Goal: Task Accomplishment & Management: Complete application form

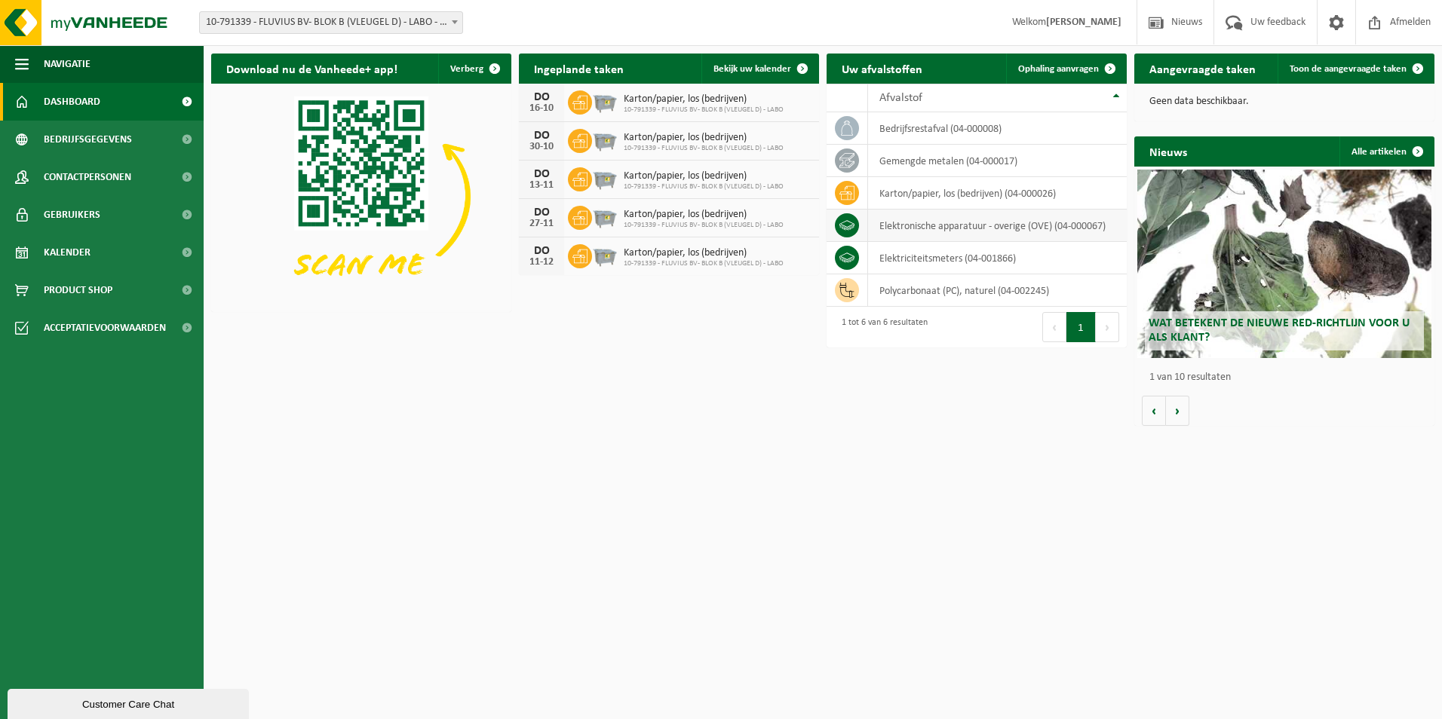
click at [913, 232] on td "elektronische apparatuur - overige (OVE) (04-000067)" at bounding box center [997, 226] width 259 height 32
click at [1065, 68] on span "Ophaling aanvragen" at bounding box center [1058, 69] width 81 height 10
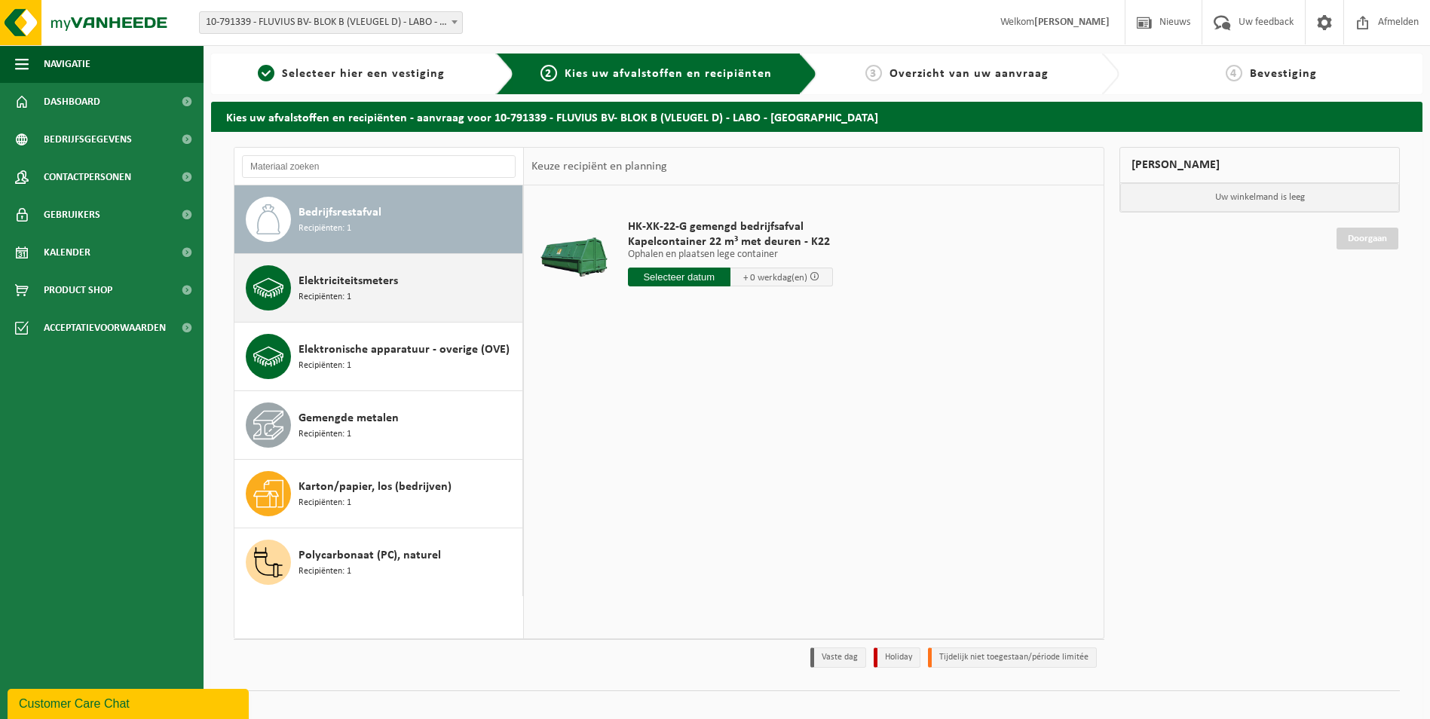
click at [391, 287] on span "Elektriciteitsmeters" at bounding box center [349, 281] width 100 height 18
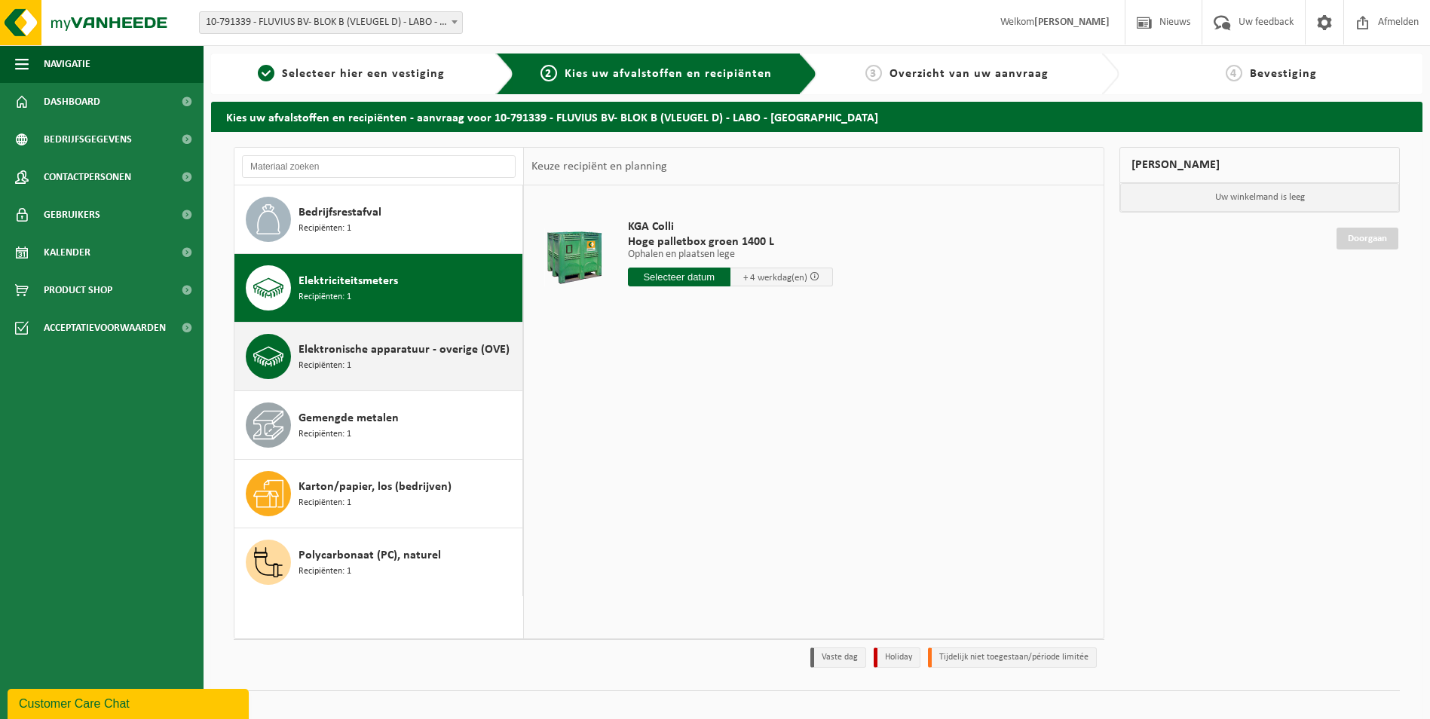
click at [396, 352] on span "Elektronische apparatuur - overige (OVE)" at bounding box center [404, 350] width 211 height 18
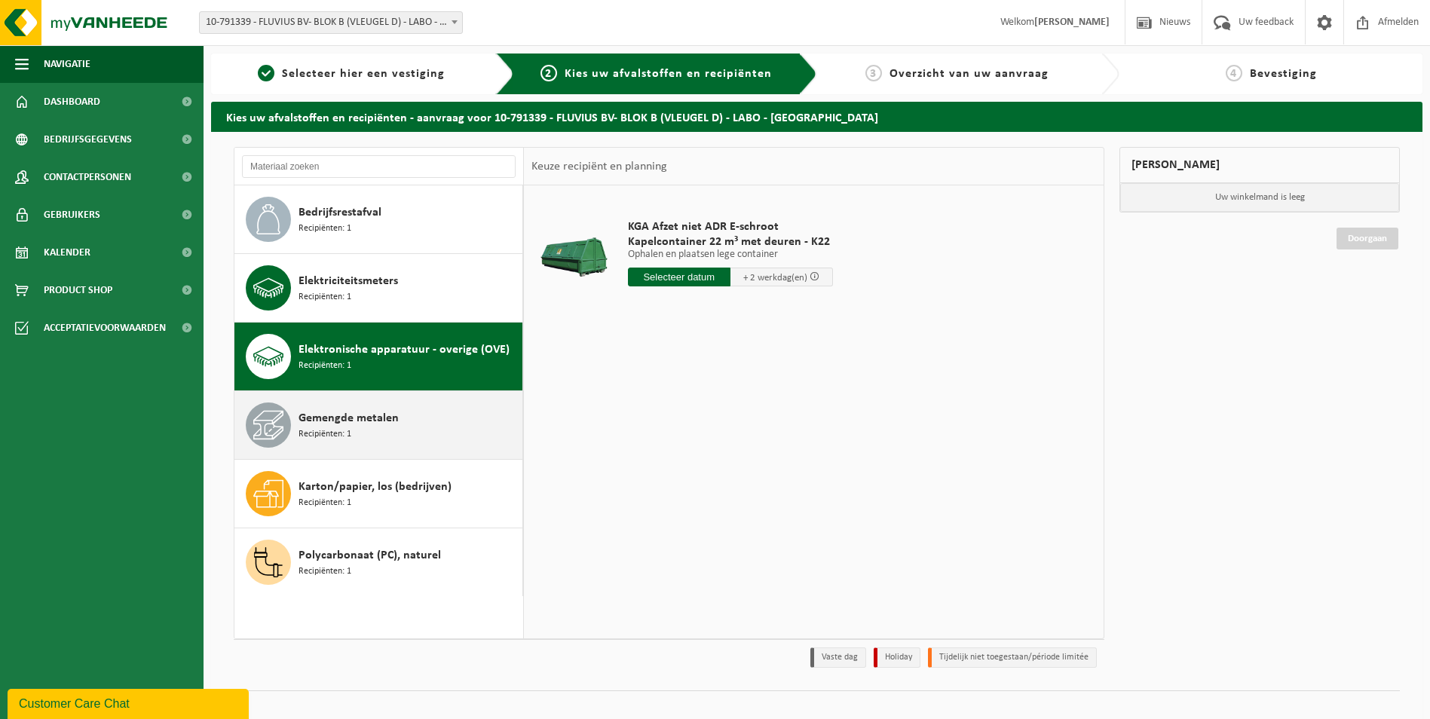
click at [385, 417] on span "Gemengde metalen" at bounding box center [349, 418] width 100 height 18
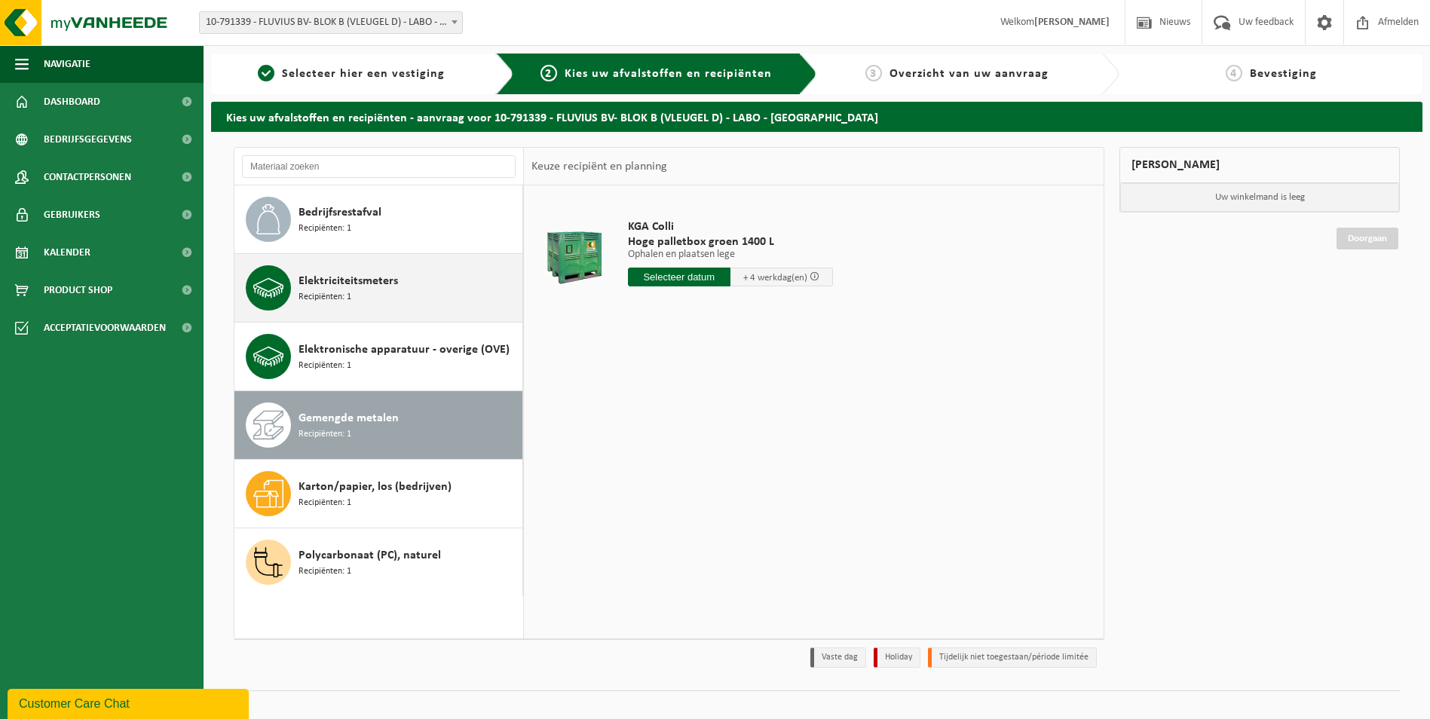
click at [369, 291] on div "Elektriciteitsmeters Recipiënten: 1" at bounding box center [409, 287] width 220 height 45
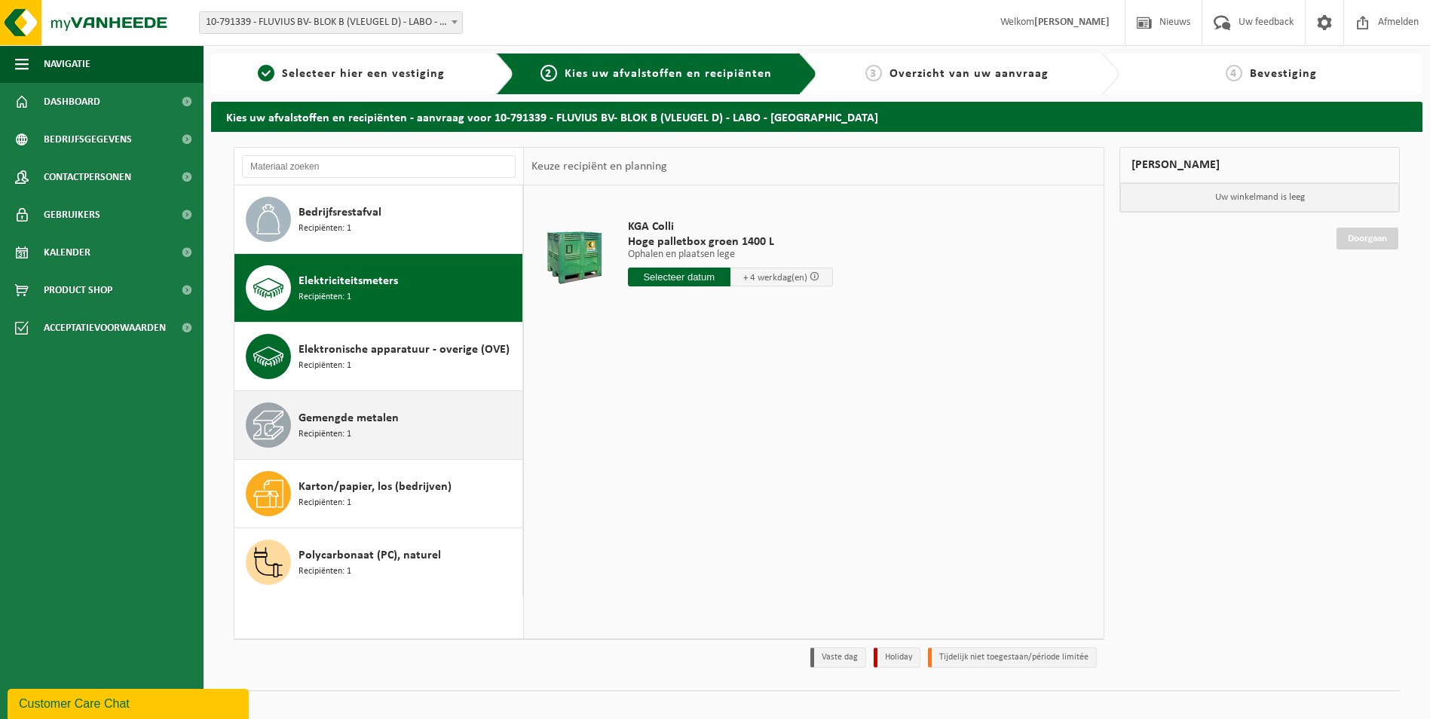
click at [377, 417] on span "Gemengde metalen" at bounding box center [349, 418] width 100 height 18
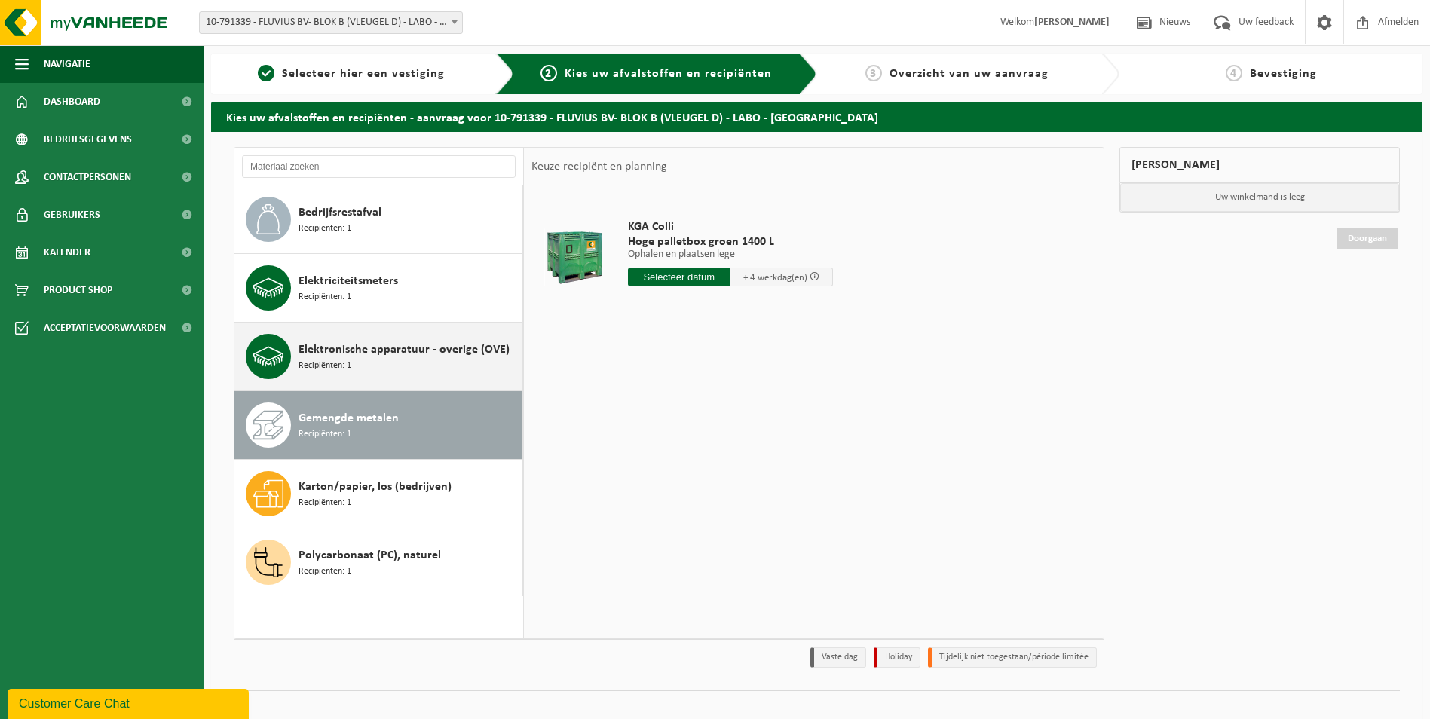
click at [379, 363] on div "Elektronische apparatuur - overige (OVE) Recipiënten: 1" at bounding box center [409, 356] width 220 height 45
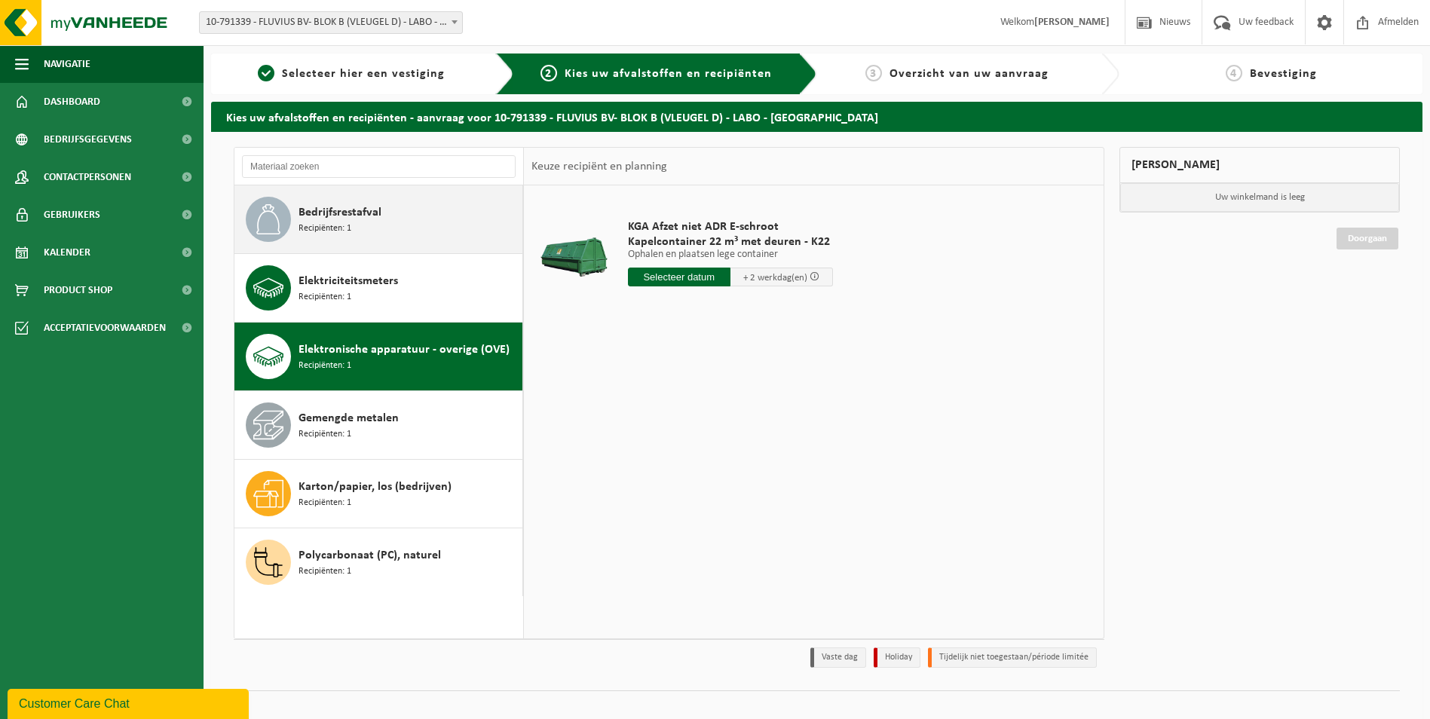
click at [371, 221] on span "Bedrijfsrestafval" at bounding box center [340, 213] width 83 height 18
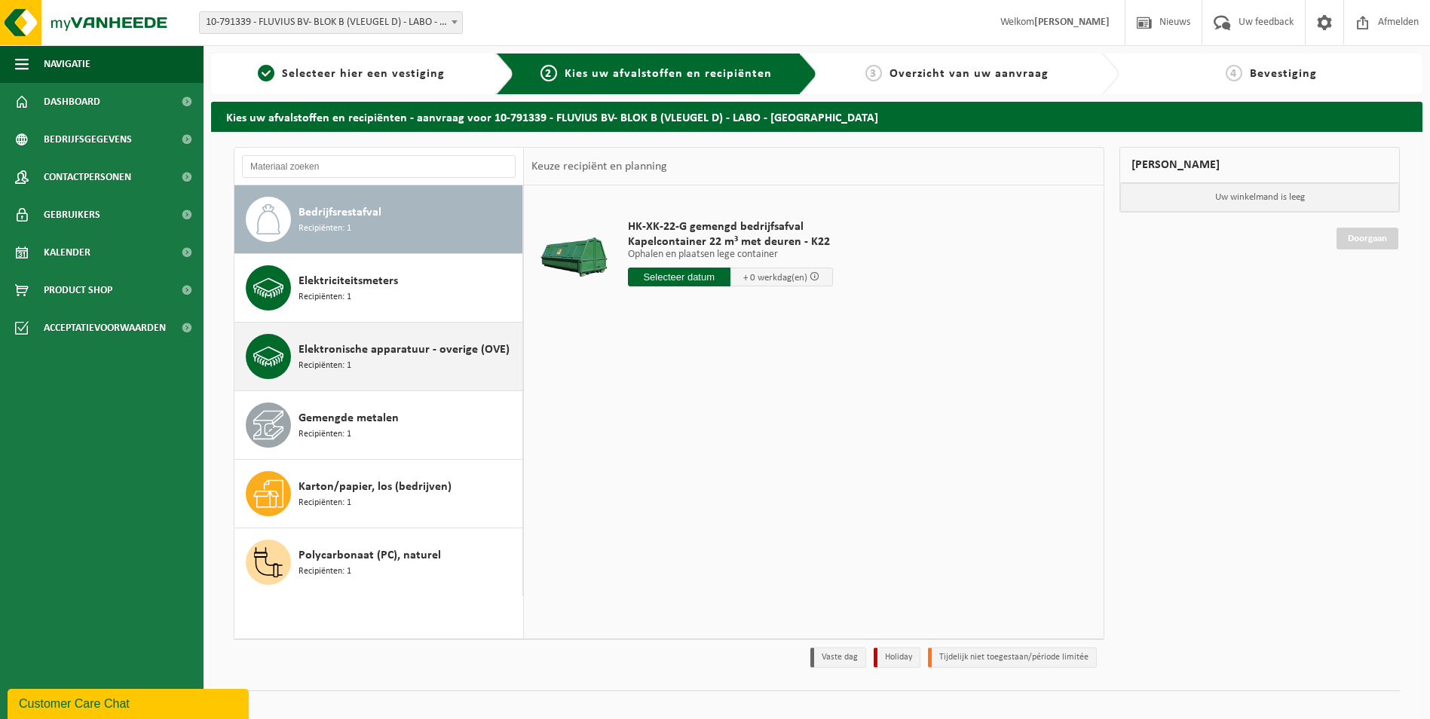
click at [369, 345] on span "Elektronische apparatuur - overige (OVE)" at bounding box center [404, 350] width 211 height 18
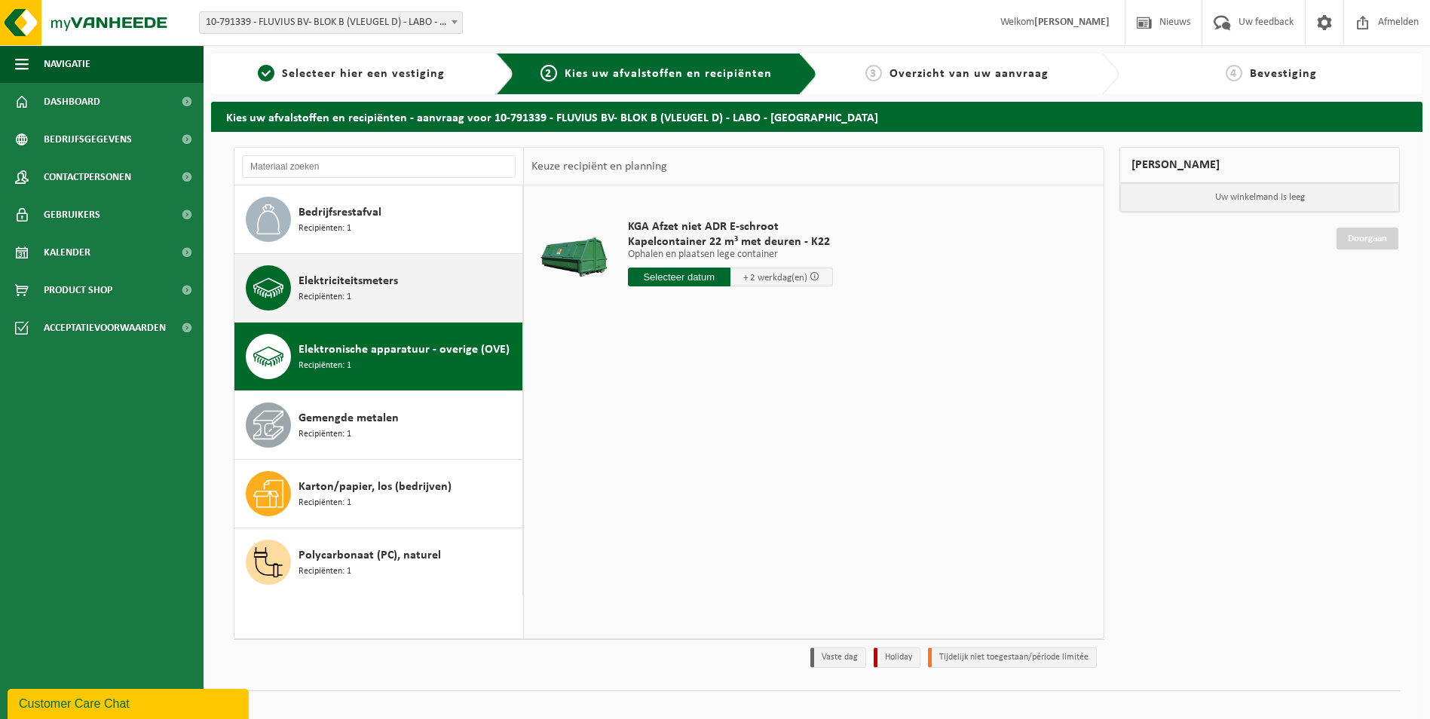
click at [367, 277] on span "Elektriciteitsmeters" at bounding box center [349, 281] width 100 height 18
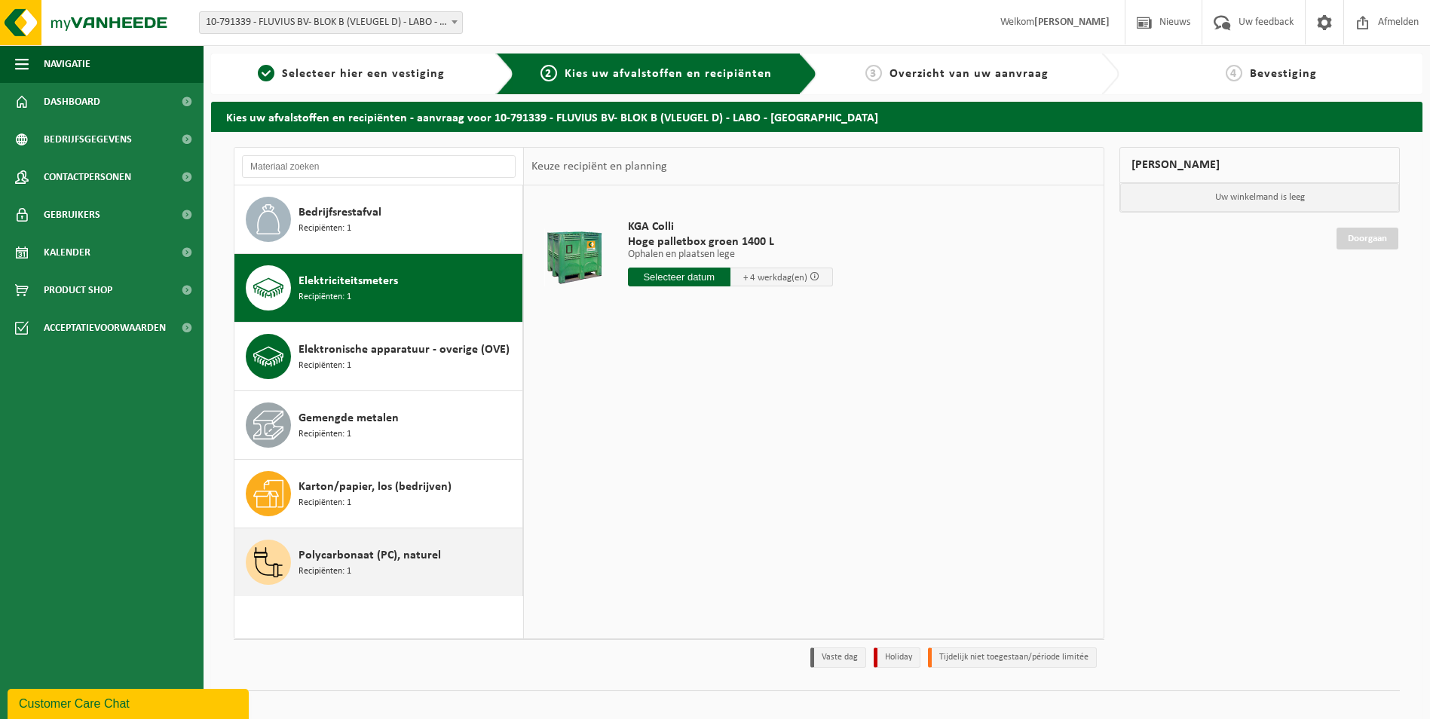
click at [357, 557] on span "Polycarbonaat (PC), naturel" at bounding box center [370, 556] width 143 height 18
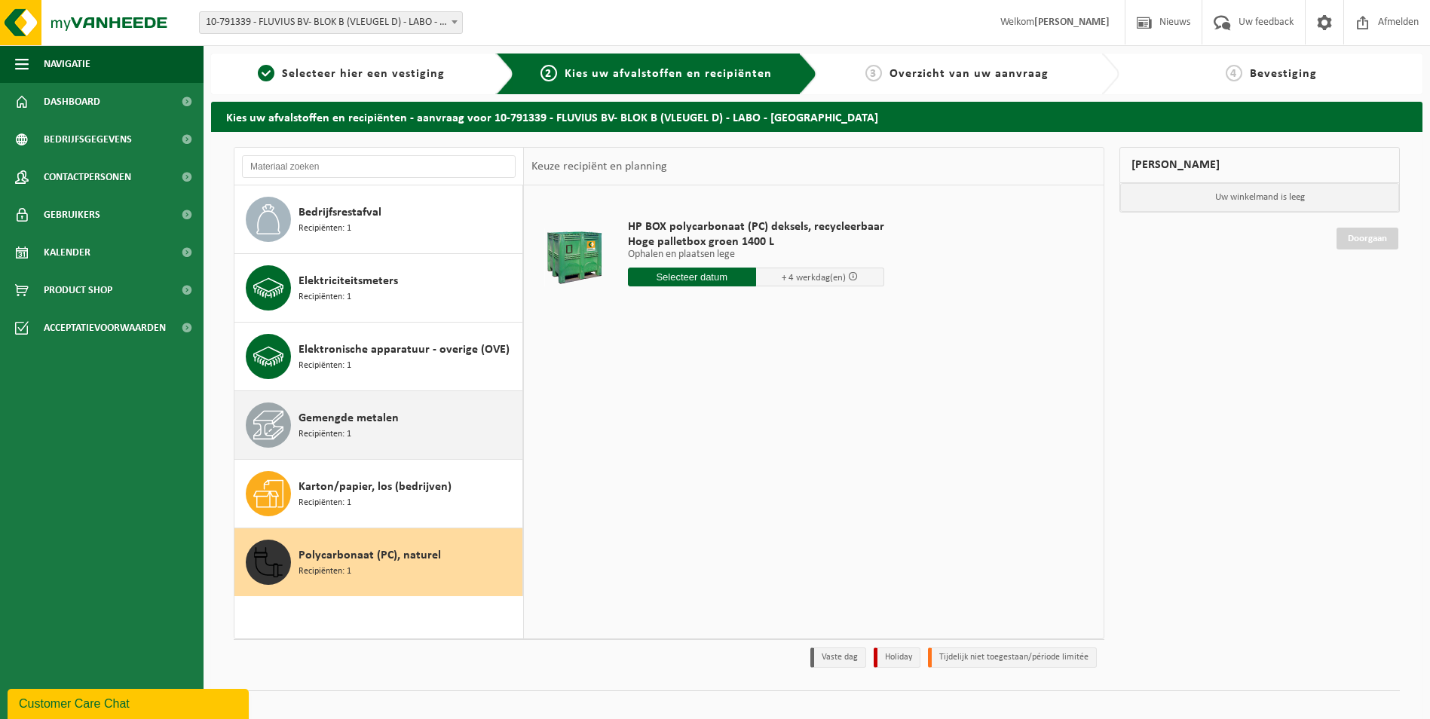
click at [336, 414] on span "Gemengde metalen" at bounding box center [349, 418] width 100 height 18
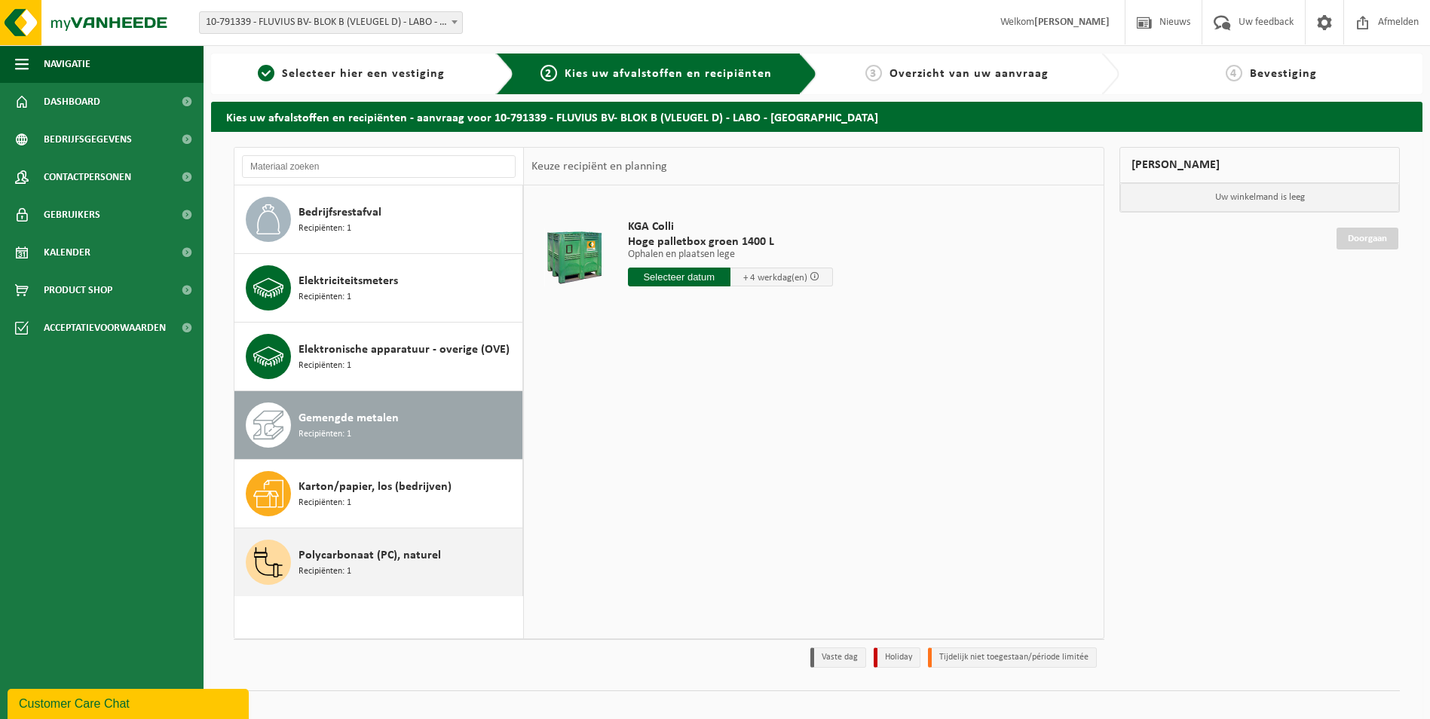
click at [358, 567] on div "Polycarbonaat (PC), naturel Recipiënten: 1" at bounding box center [409, 562] width 220 height 45
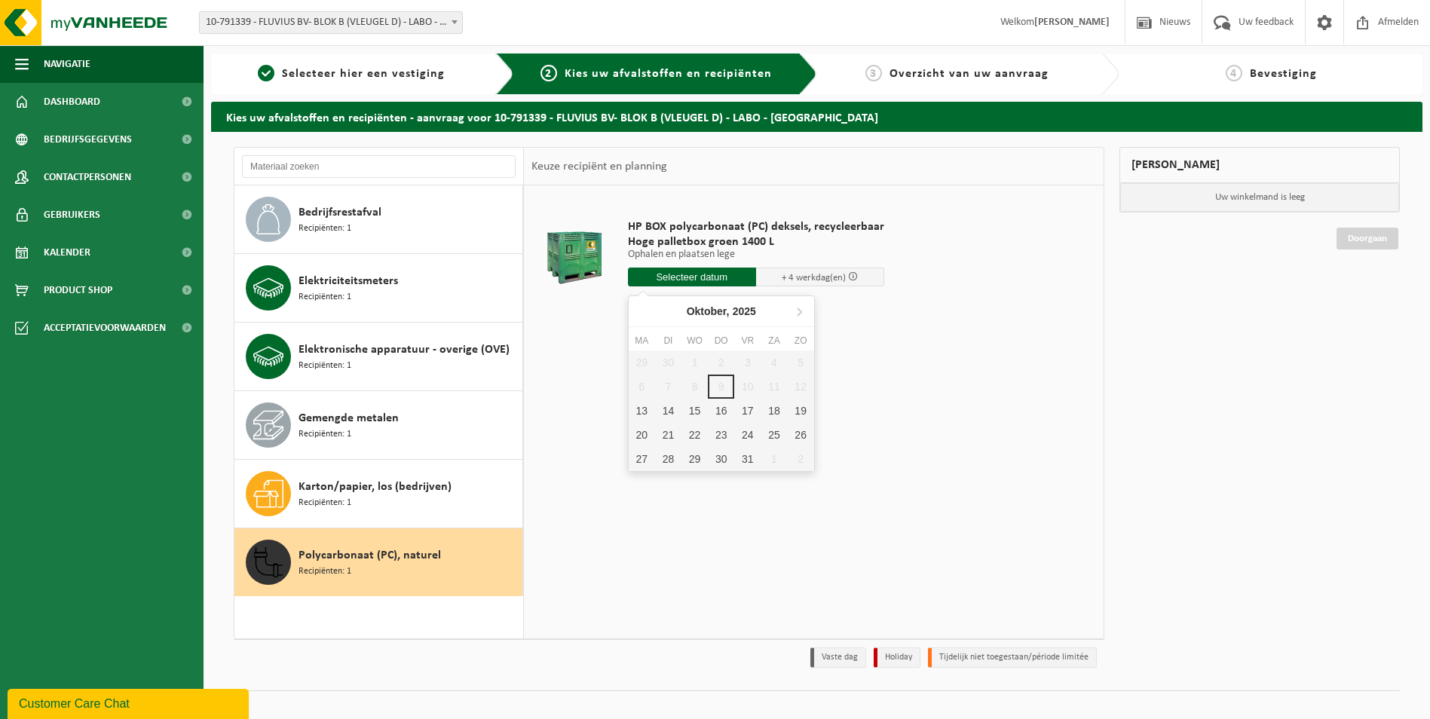
click at [700, 274] on input "text" at bounding box center [692, 277] width 128 height 19
click at [636, 407] on div "13" at bounding box center [642, 411] width 26 height 24
type input "Van 2025-10-13"
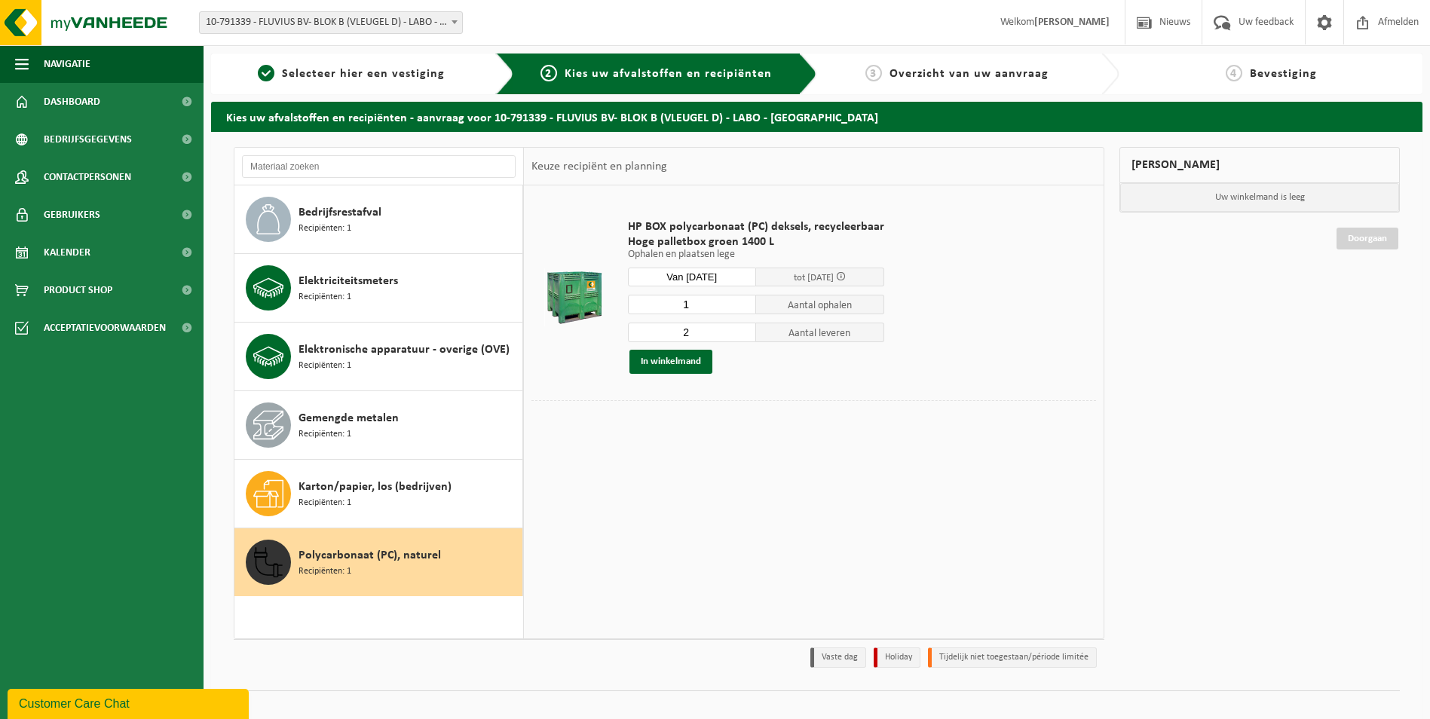
type input "1"
click at [742, 308] on input "1" at bounding box center [692, 305] width 128 height 20
type input "1"
click at [742, 333] on input "1" at bounding box center [692, 333] width 128 height 20
click at [668, 361] on button "In winkelmand" at bounding box center [671, 362] width 83 height 24
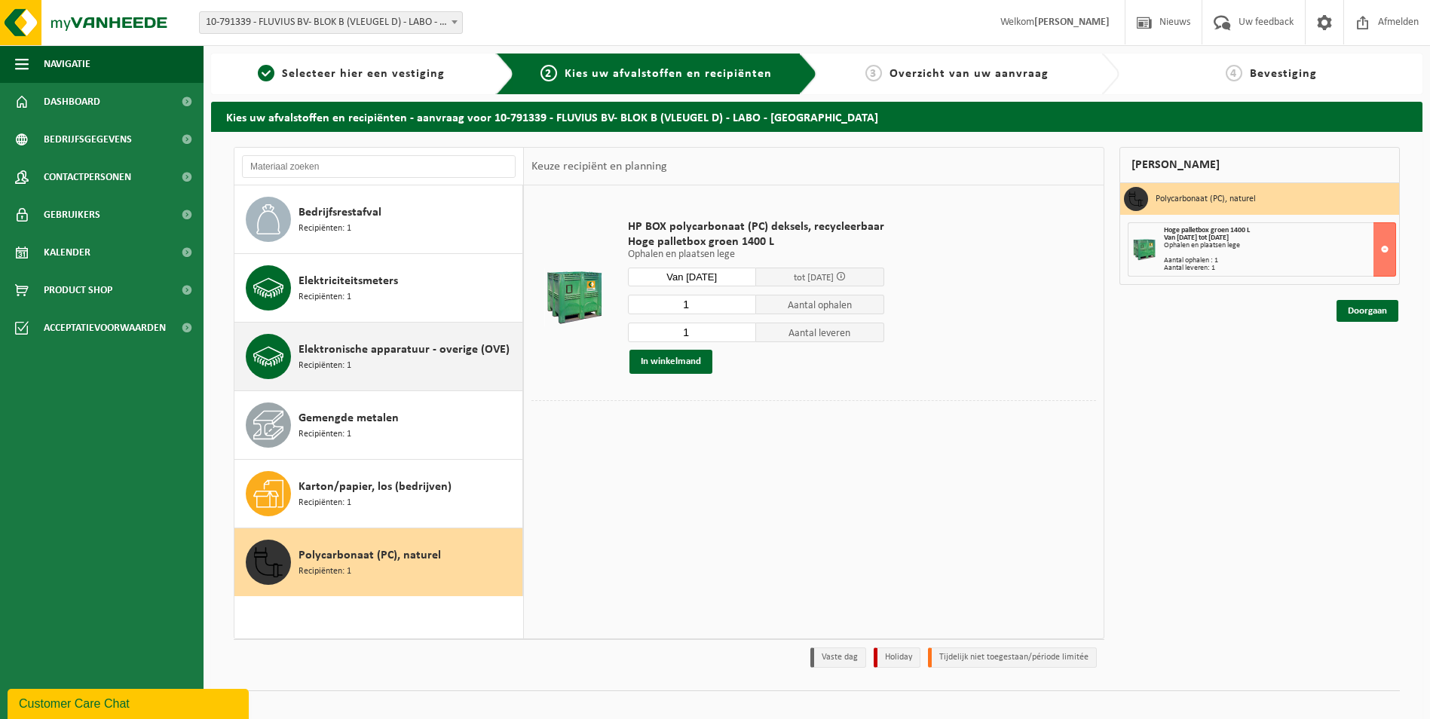
click at [363, 357] on span "Elektronische apparatuur - overige (OVE)" at bounding box center [404, 350] width 211 height 18
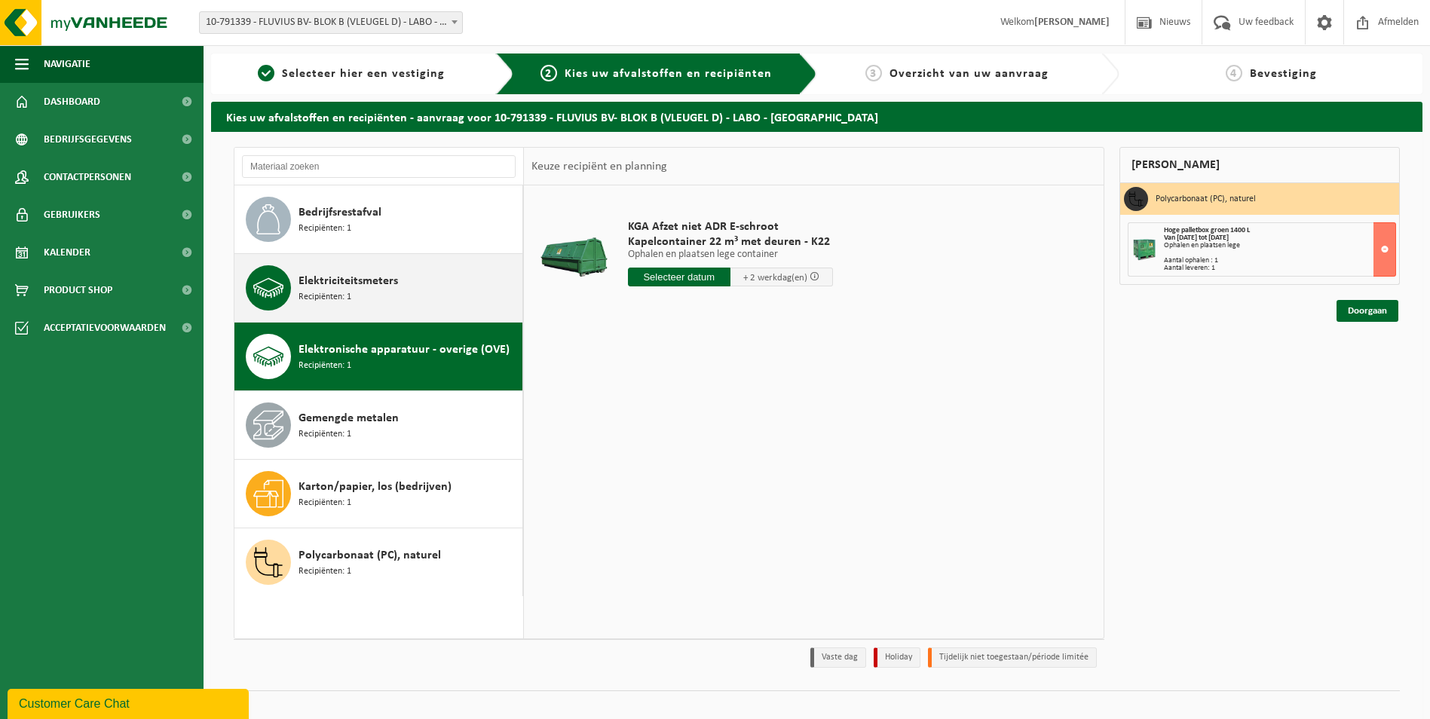
click at [355, 284] on span "Elektriciteitsmeters" at bounding box center [349, 281] width 100 height 18
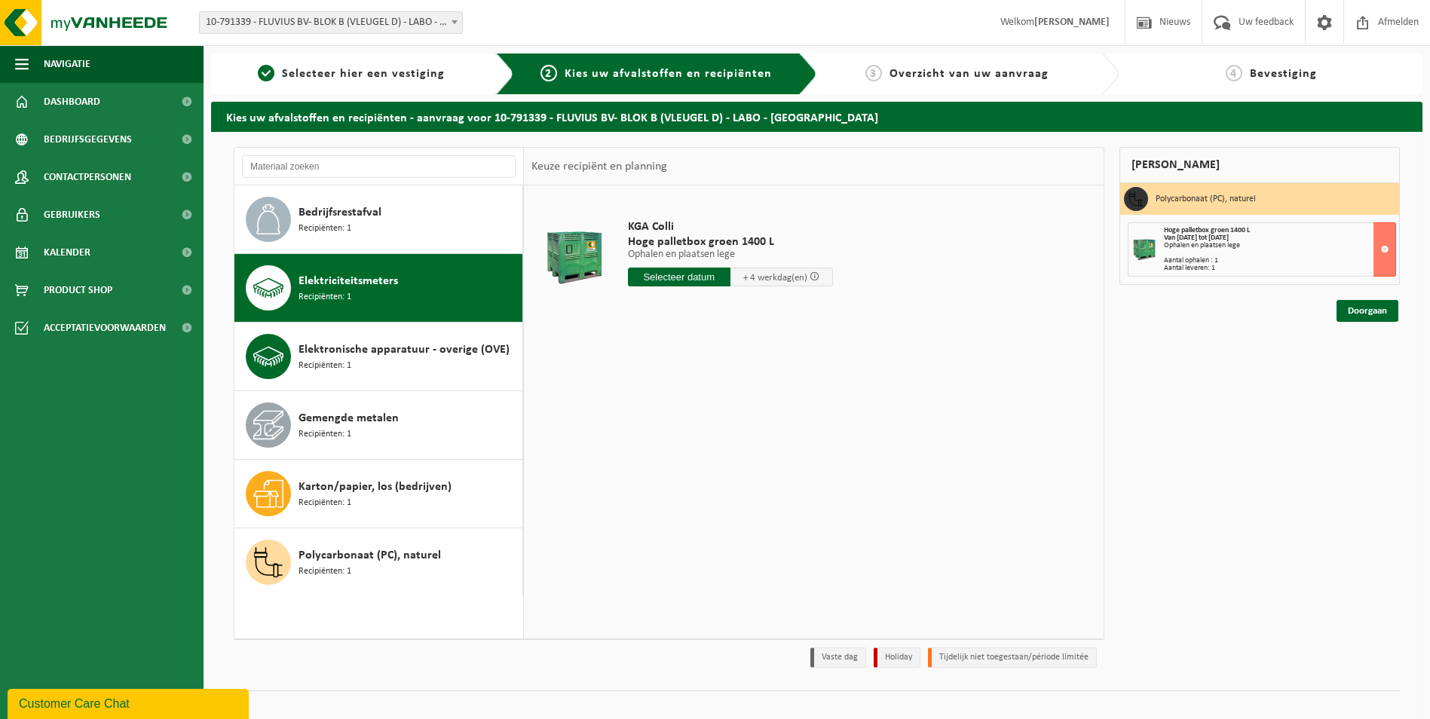
click at [702, 277] on input "text" at bounding box center [679, 277] width 103 height 19
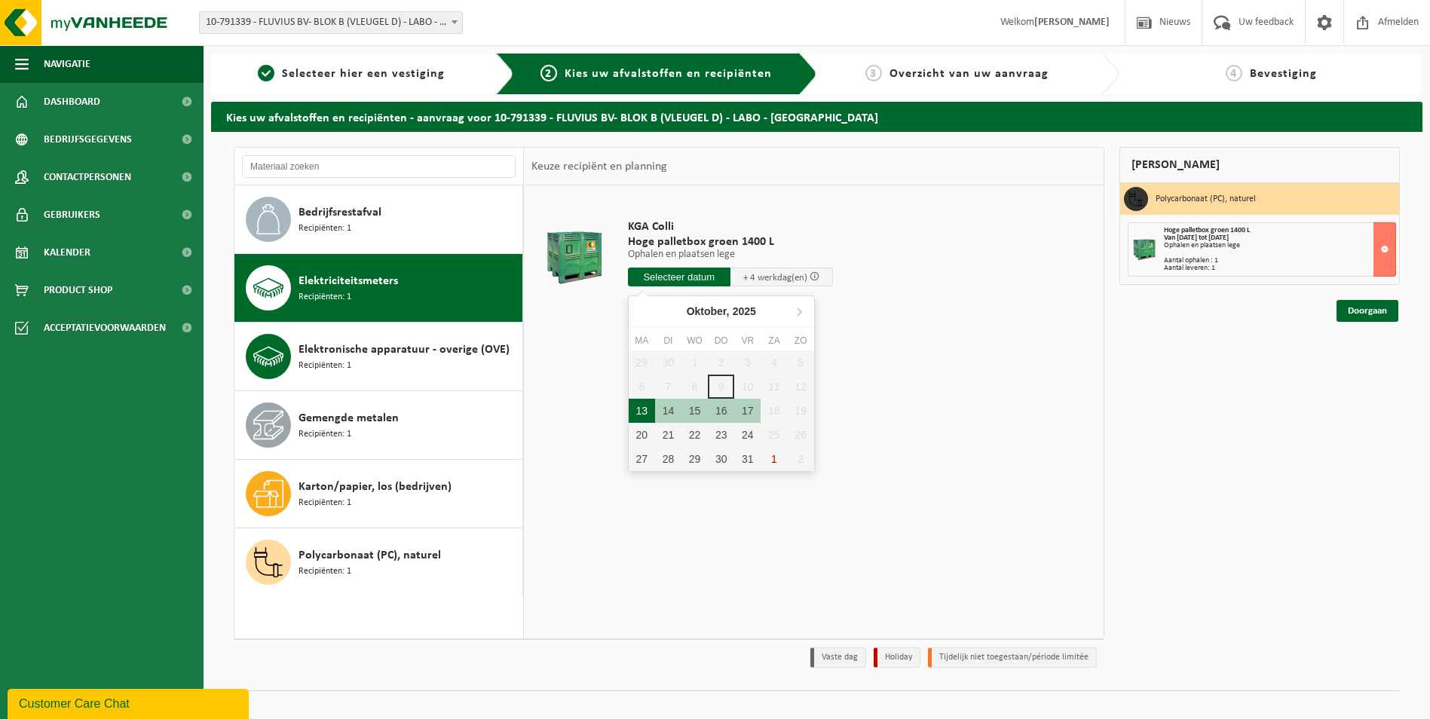
click at [638, 409] on div "13" at bounding box center [642, 411] width 26 height 24
type input "Van 2025-10-13"
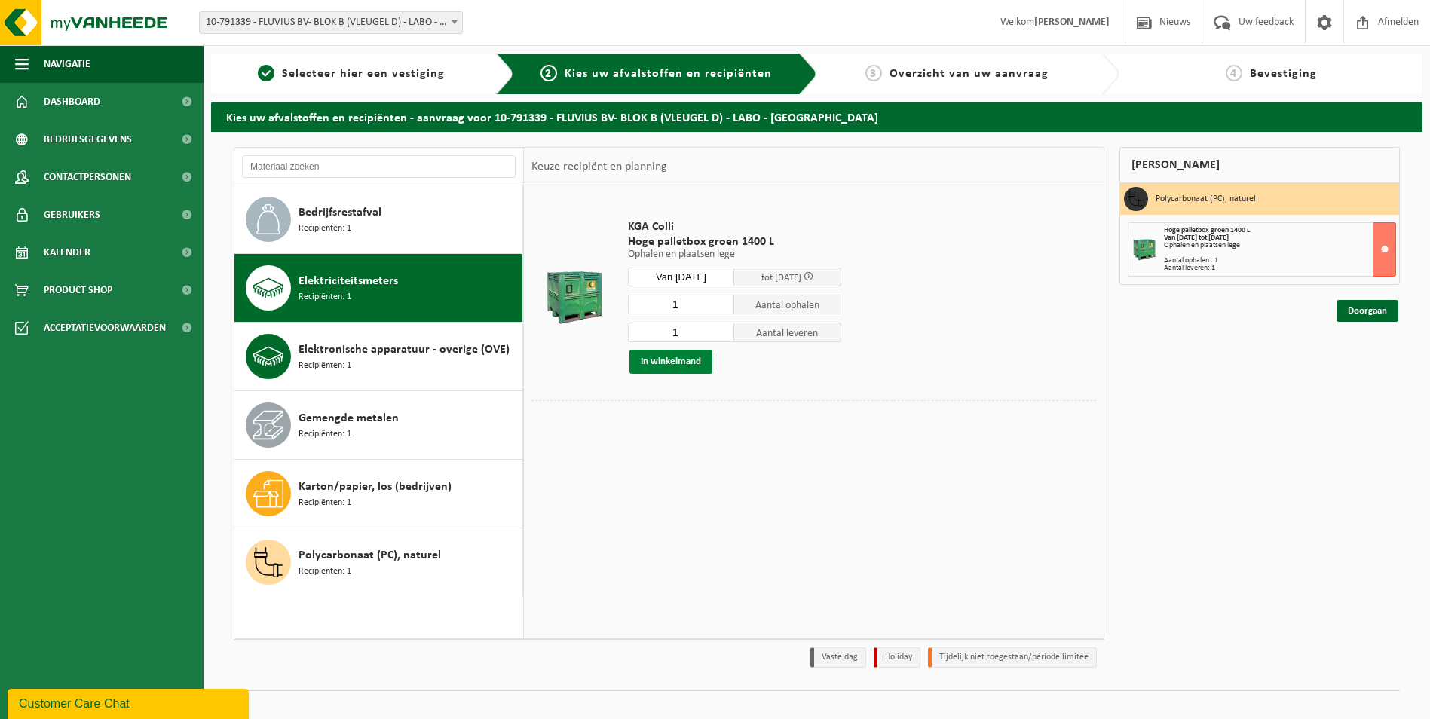
click at [677, 364] on button "In winkelmand" at bounding box center [671, 362] width 83 height 24
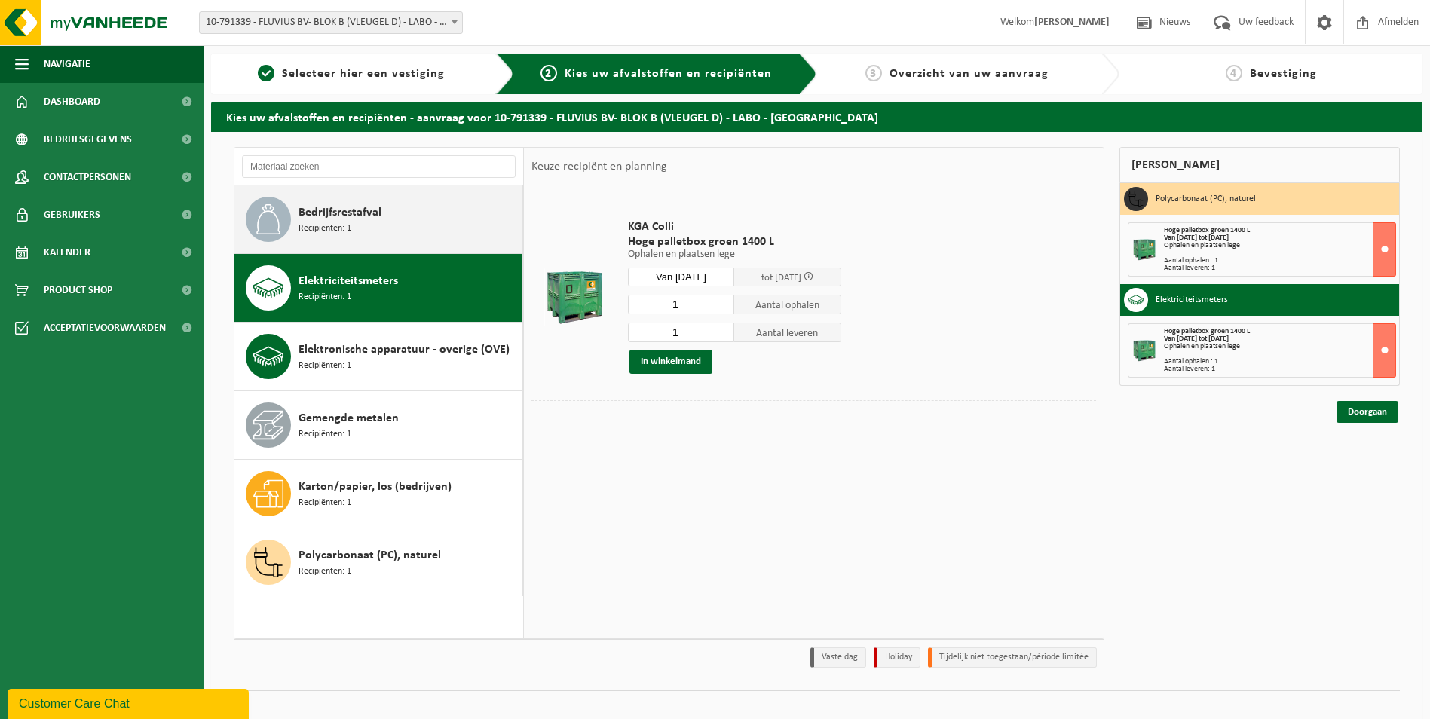
click at [357, 211] on span "Bedrijfsrestafval" at bounding box center [340, 213] width 83 height 18
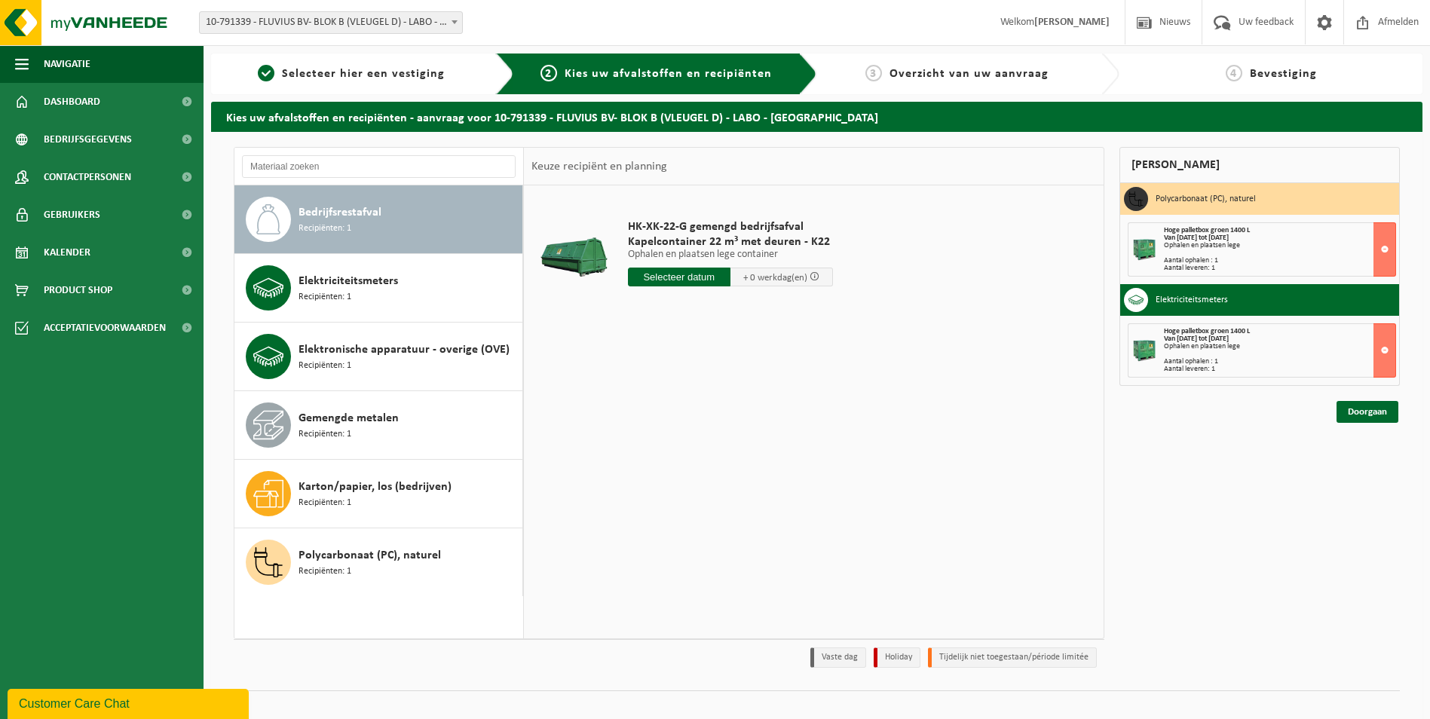
click at [688, 277] on input "text" at bounding box center [679, 277] width 103 height 19
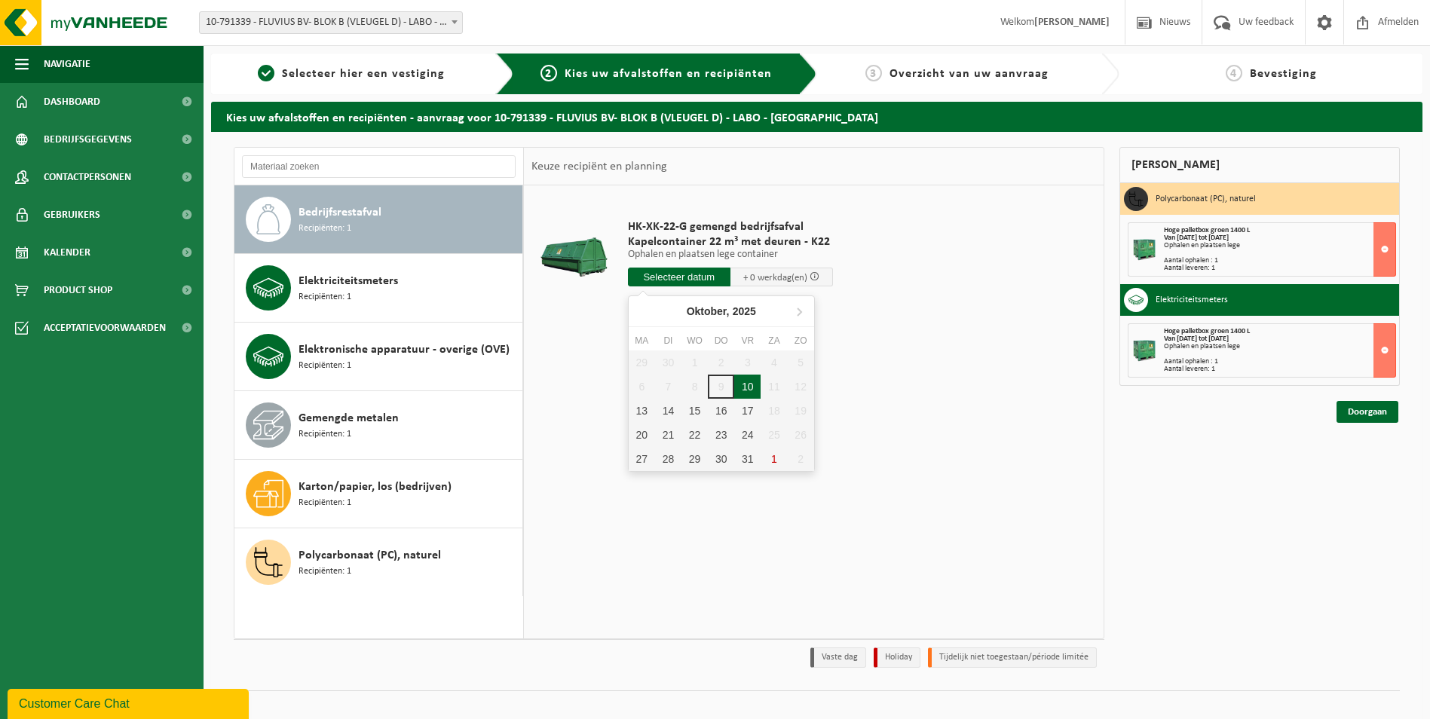
click at [748, 384] on div "10" at bounding box center [747, 387] width 26 height 24
type input "Van 2025-10-10"
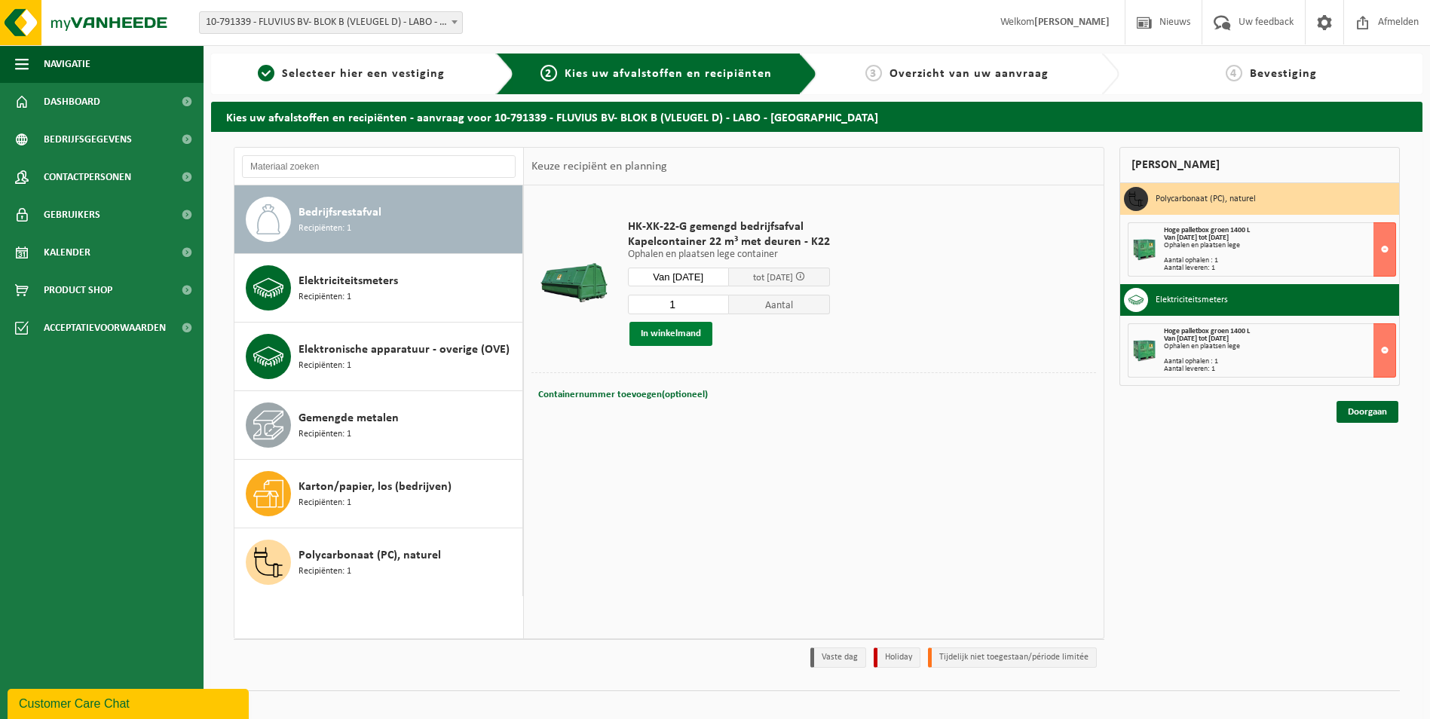
click at [668, 329] on button "In winkelmand" at bounding box center [671, 334] width 83 height 24
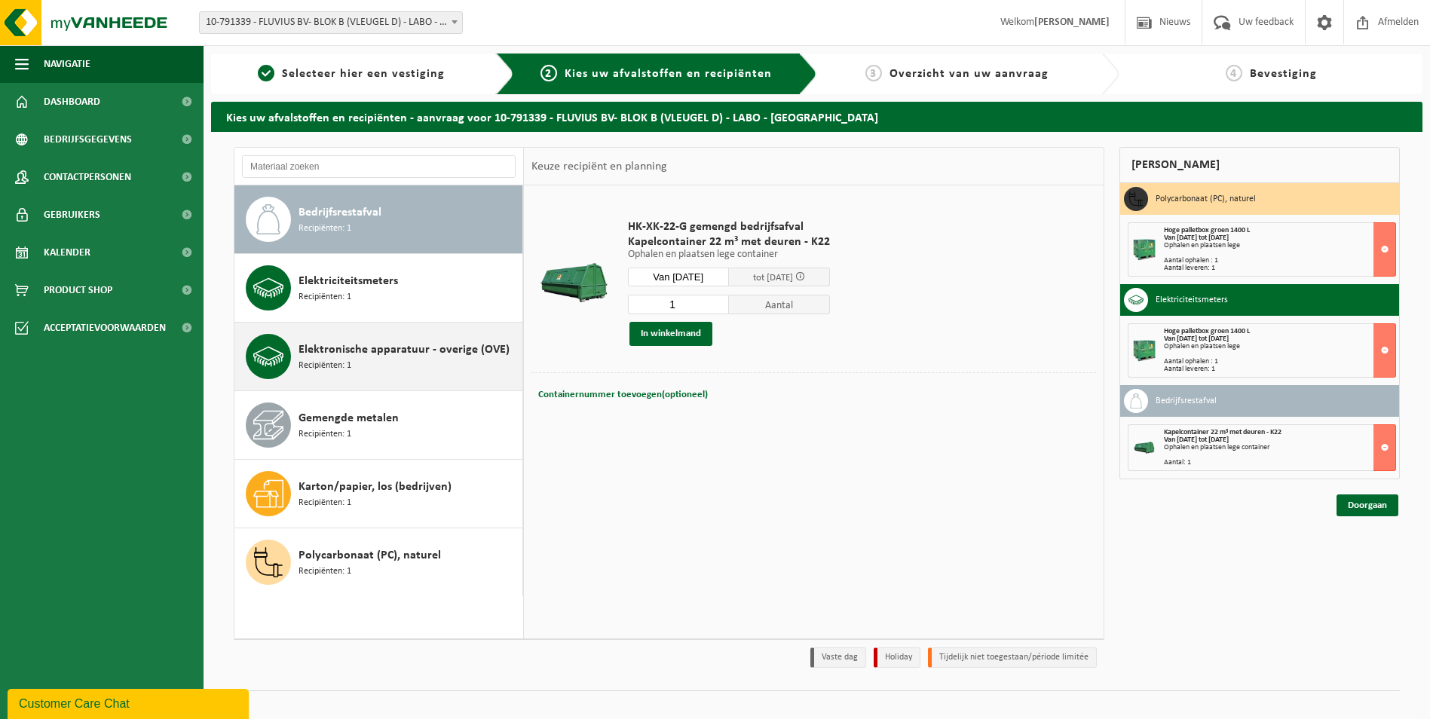
click at [360, 345] on span "Elektronische apparatuur - overige (OVE)" at bounding box center [404, 350] width 211 height 18
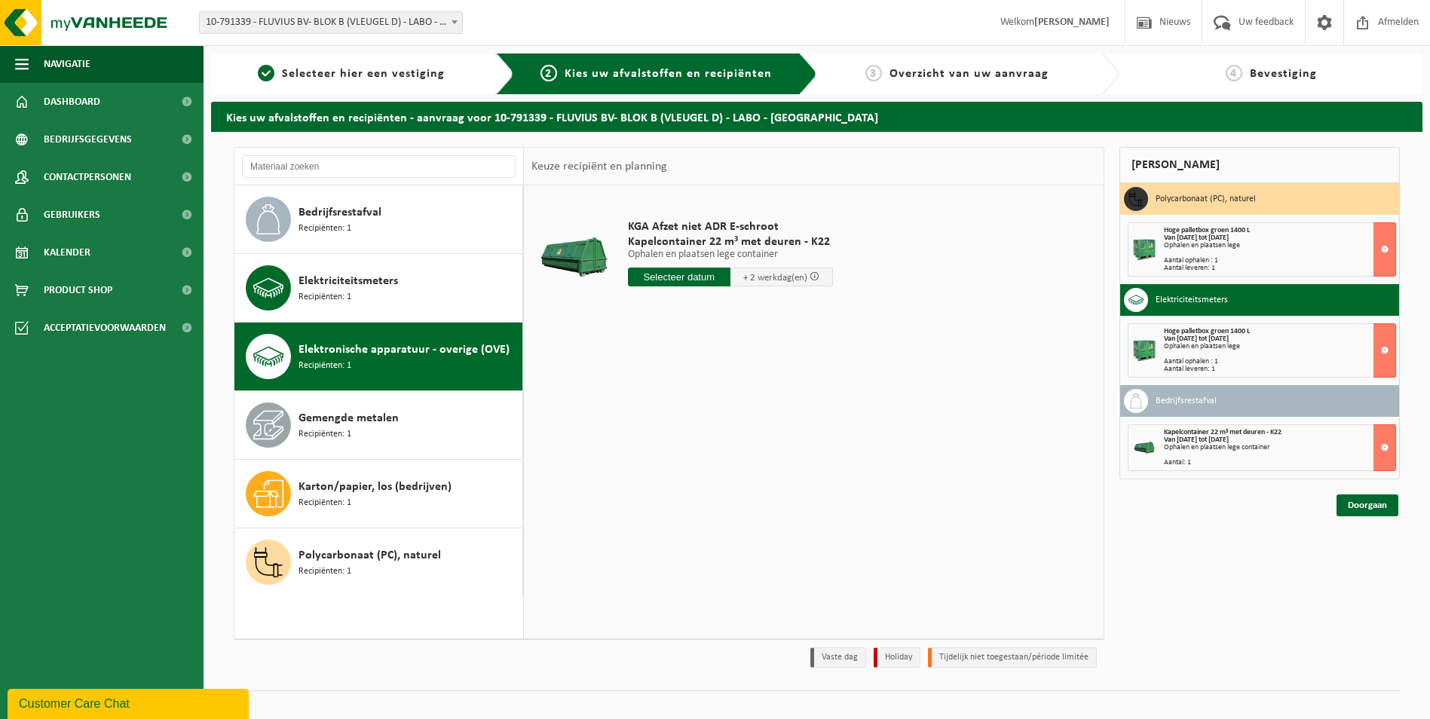
click at [673, 277] on input "text" at bounding box center [679, 277] width 103 height 19
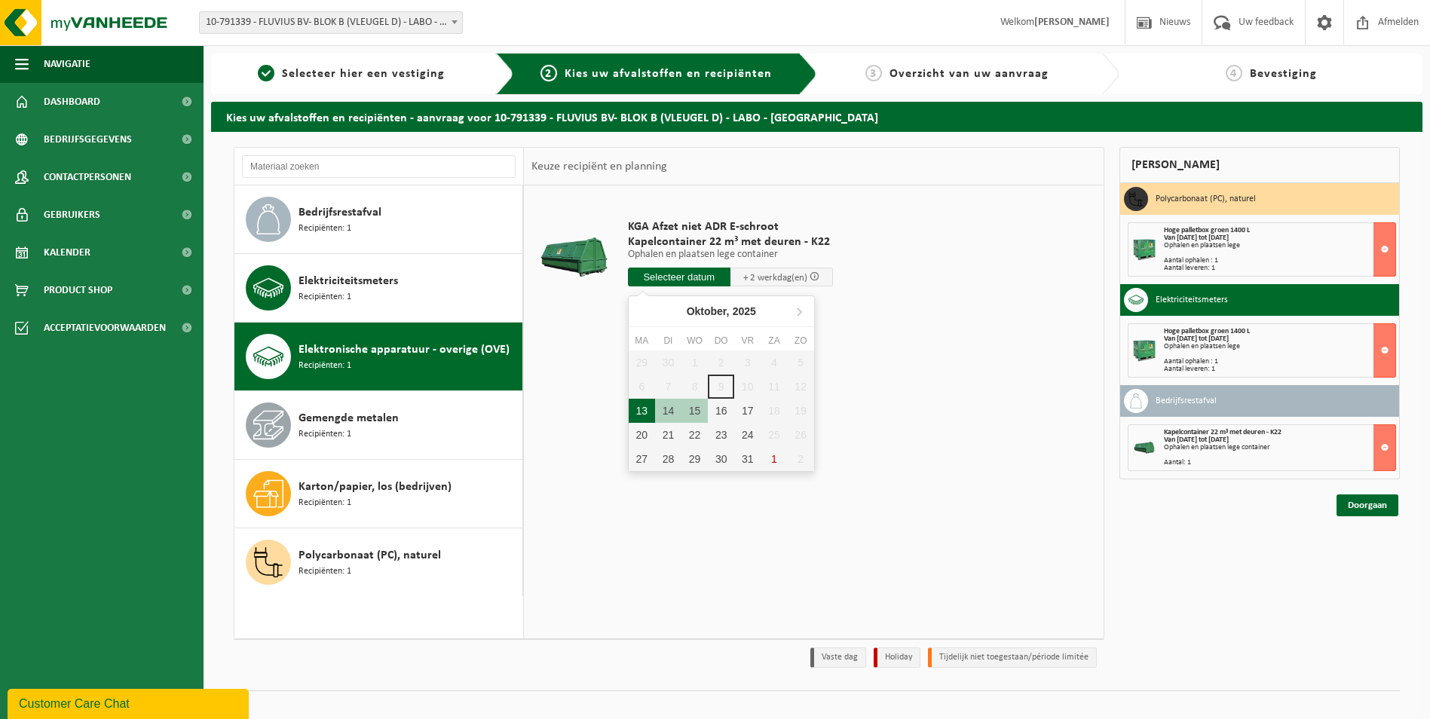
click at [637, 413] on div "13" at bounding box center [642, 411] width 26 height 24
type input "Van 2025-10-13"
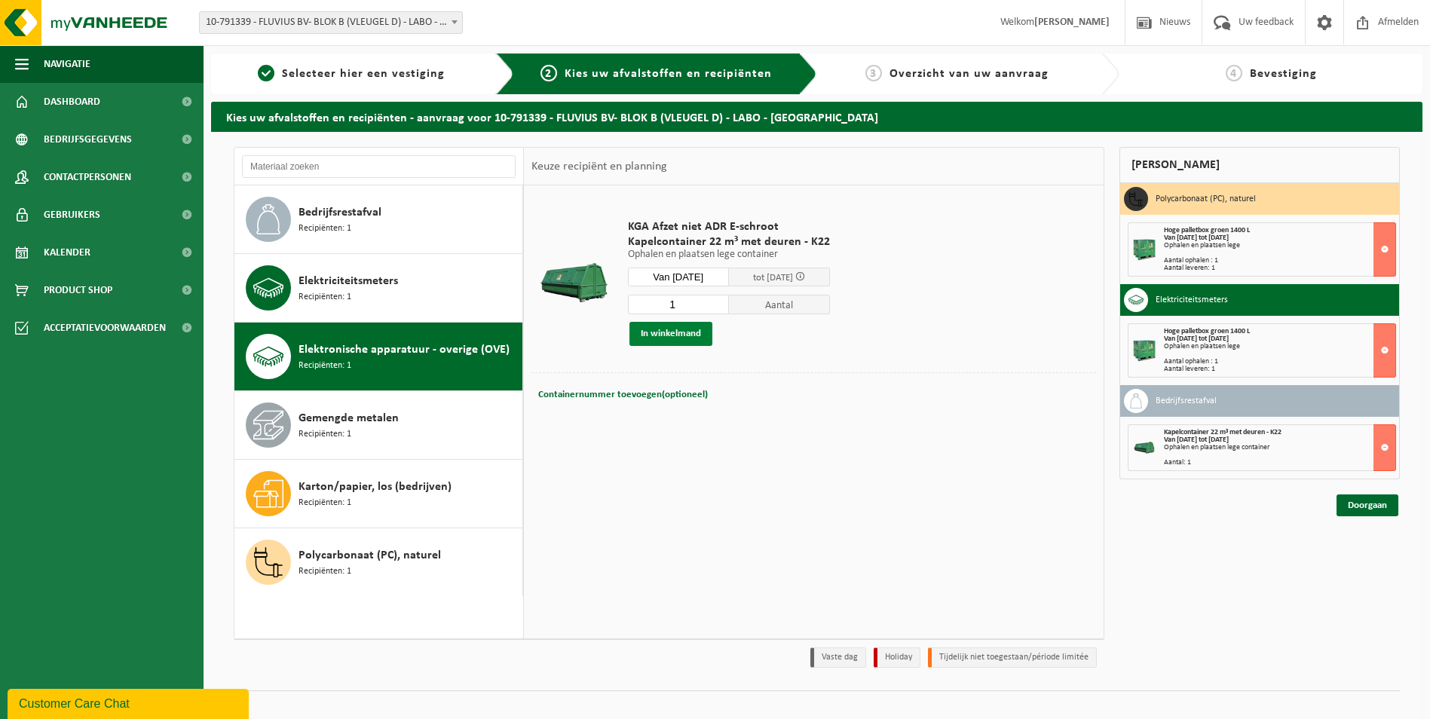
click at [681, 329] on button "In winkelmand" at bounding box center [671, 334] width 83 height 24
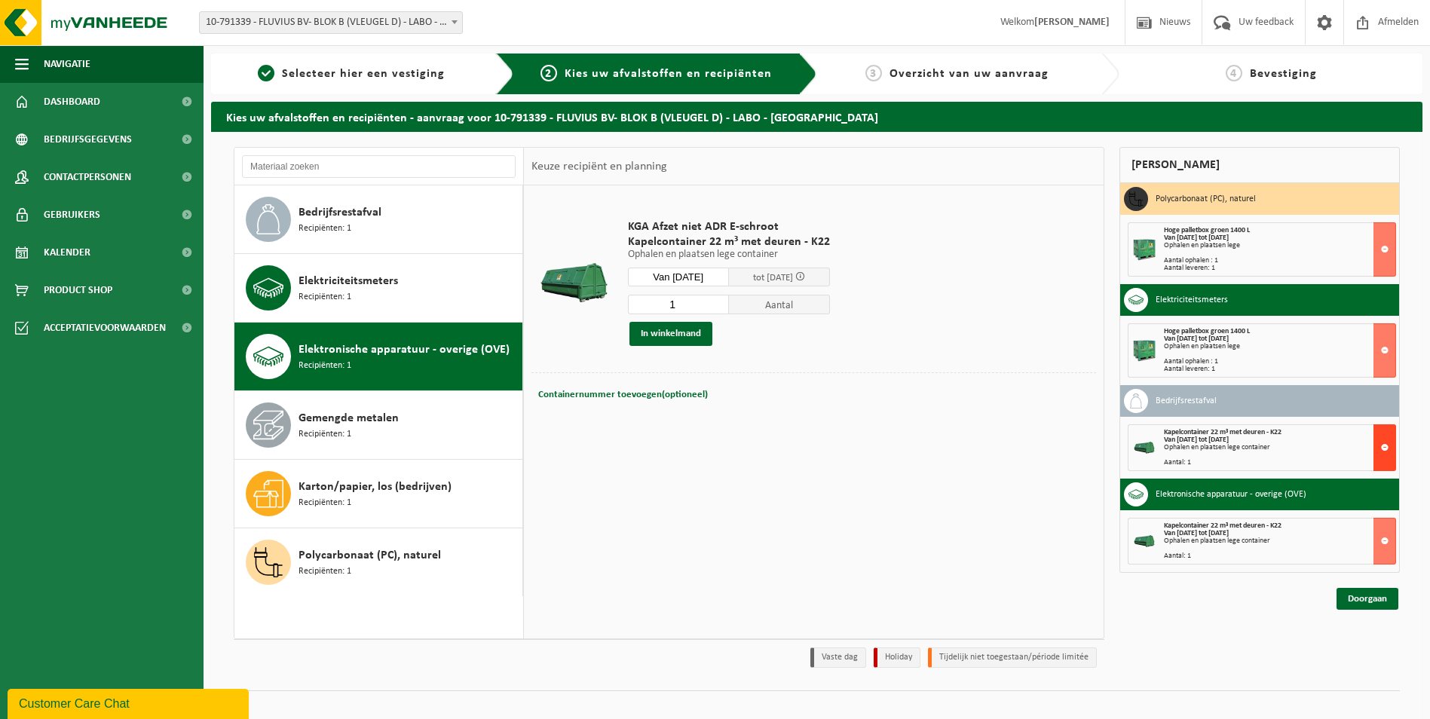
click at [1387, 449] on button at bounding box center [1385, 447] width 23 height 47
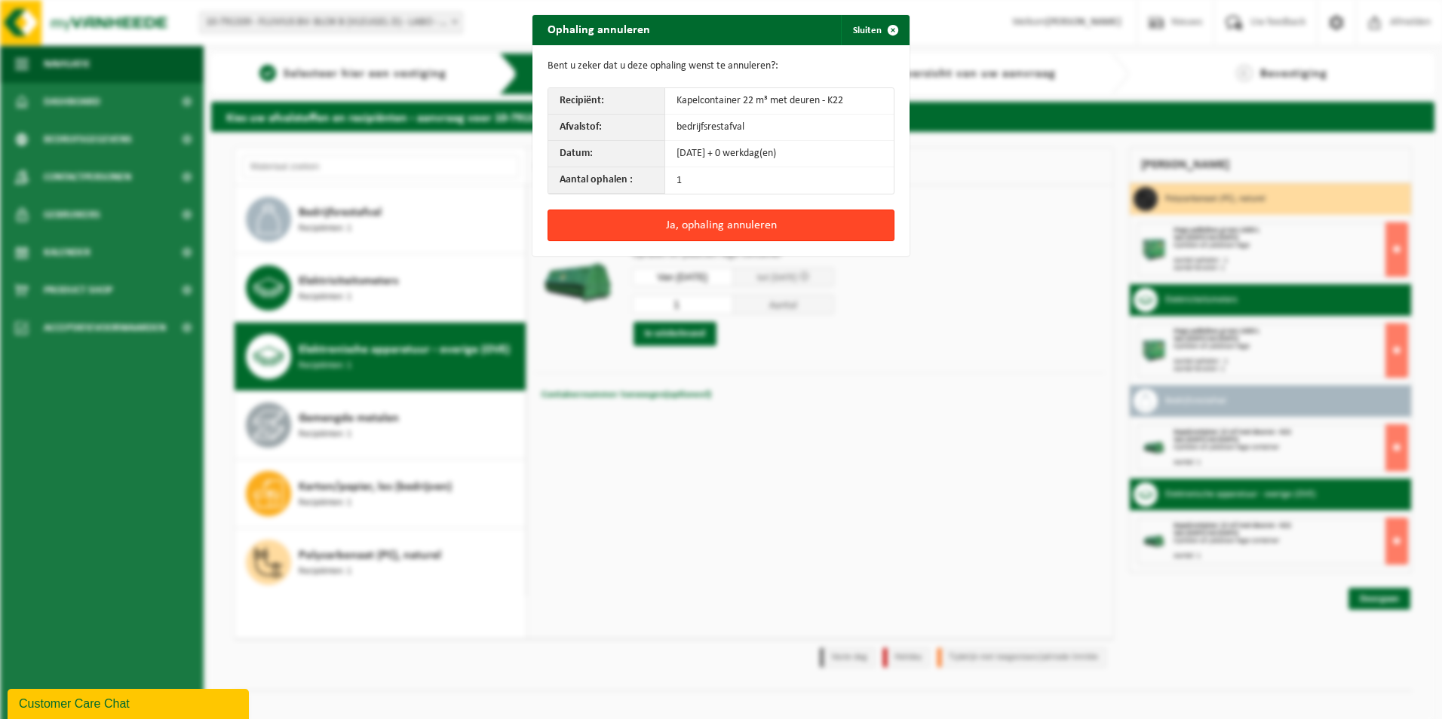
click at [713, 222] on button "Ja, ophaling annuleren" at bounding box center [720, 226] width 347 height 32
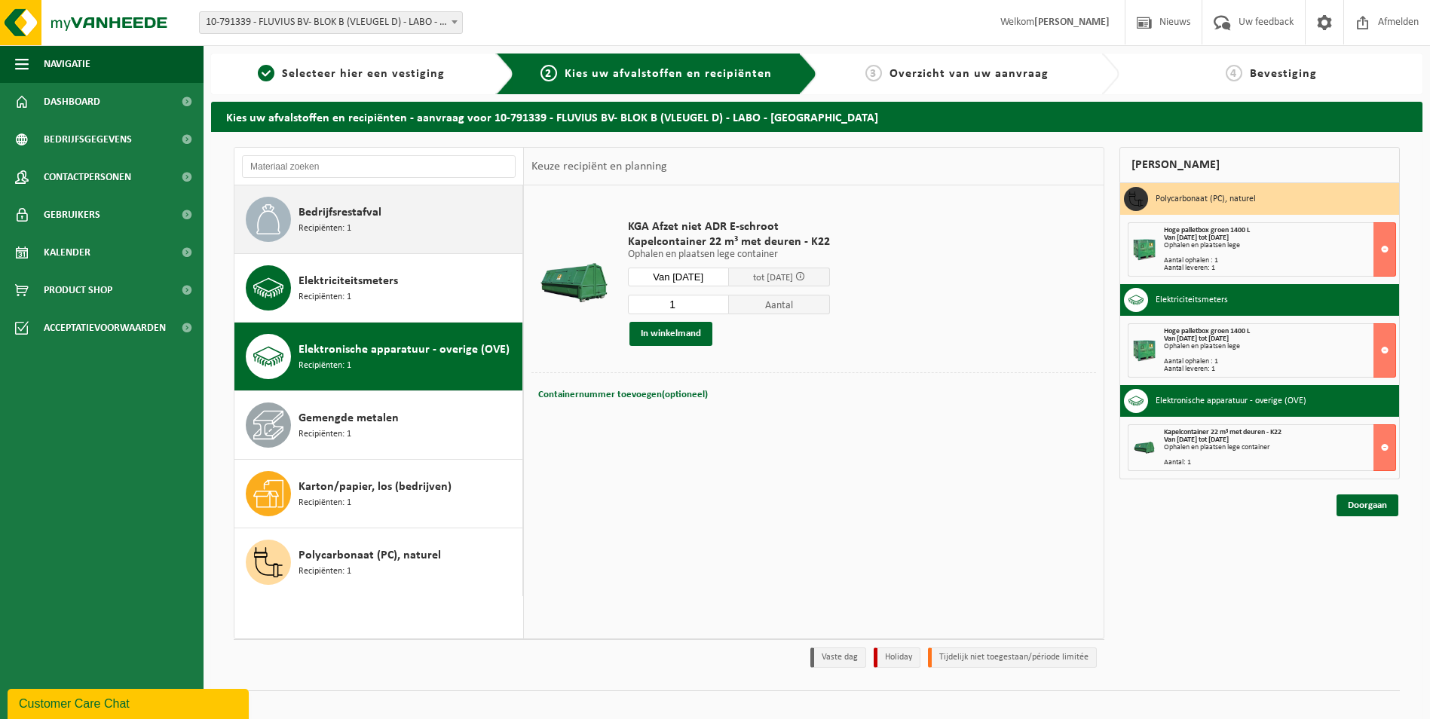
click at [404, 222] on div "Bedrijfsrestafval Recipiënten: 1" at bounding box center [409, 219] width 220 height 45
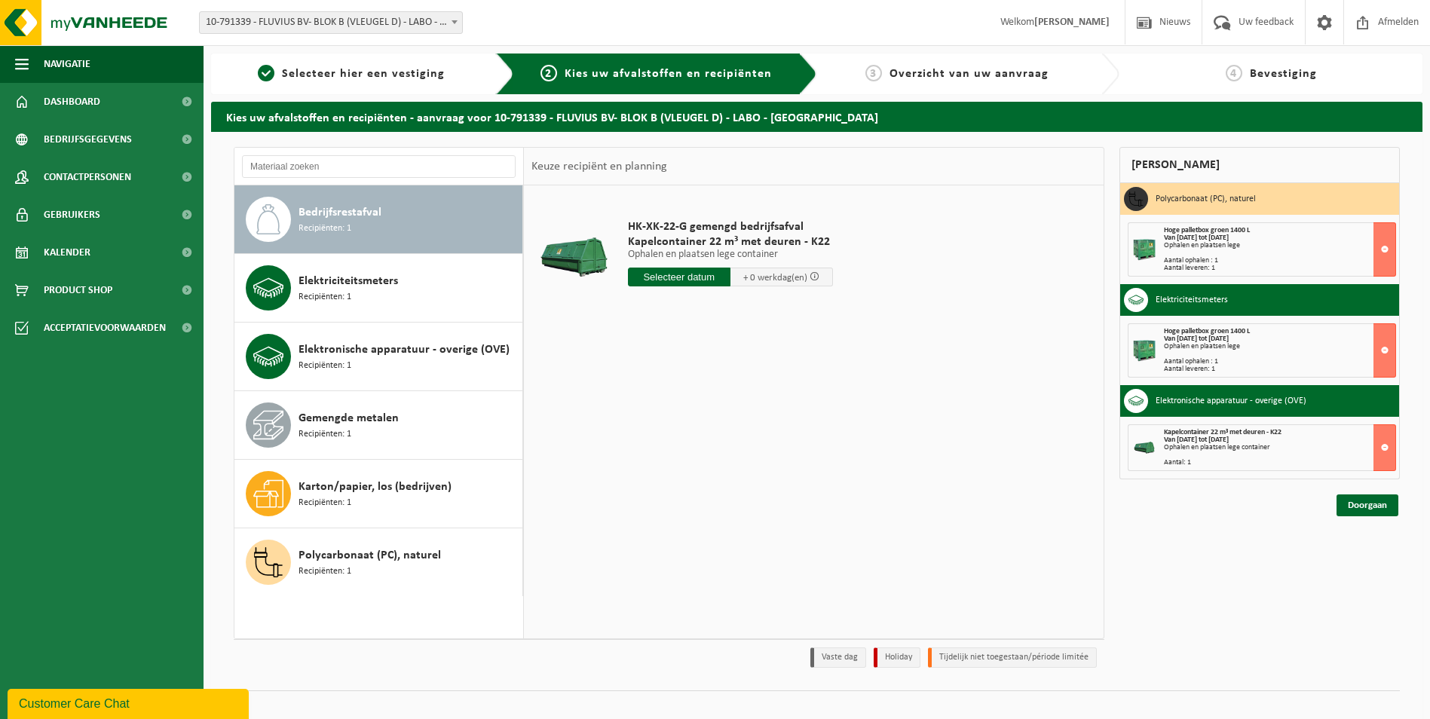
click at [692, 277] on input "text" at bounding box center [679, 277] width 103 height 19
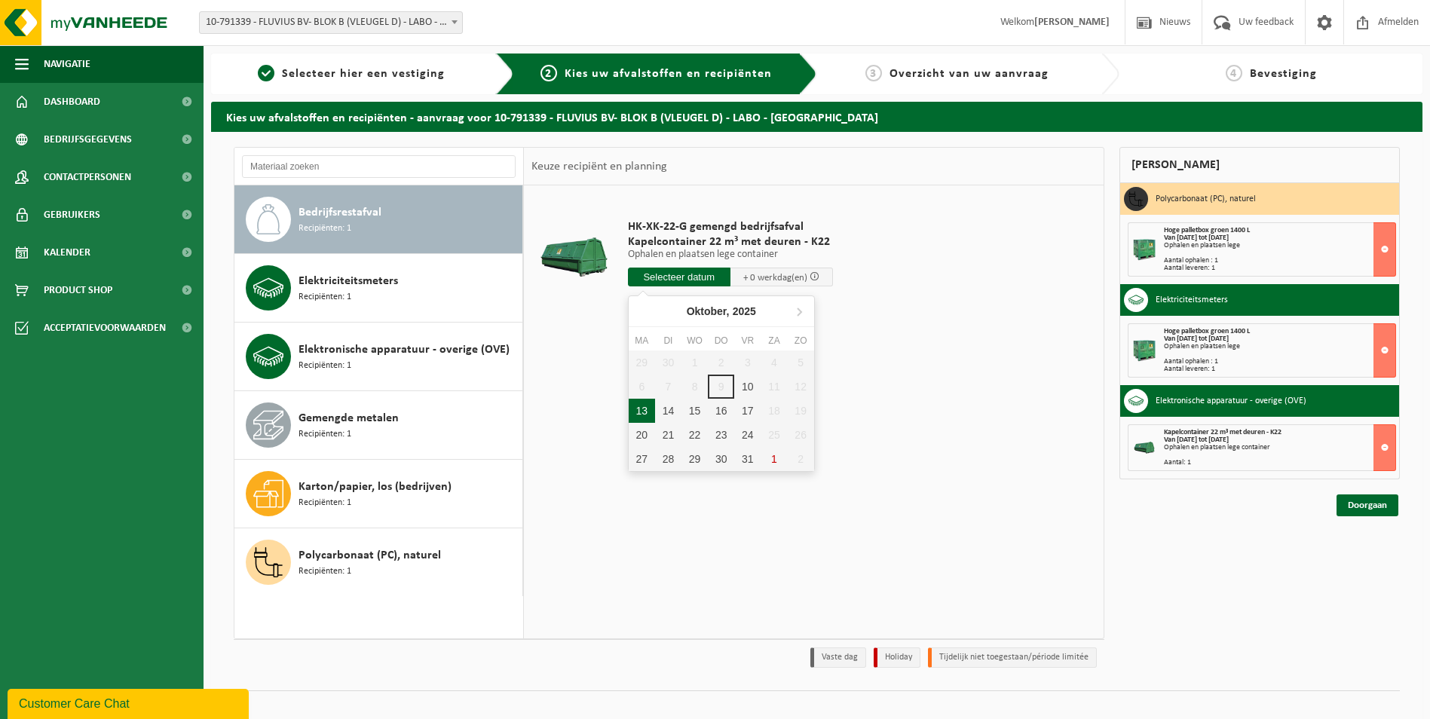
click at [641, 407] on div "13" at bounding box center [642, 411] width 26 height 24
type input "Van 2025-10-13"
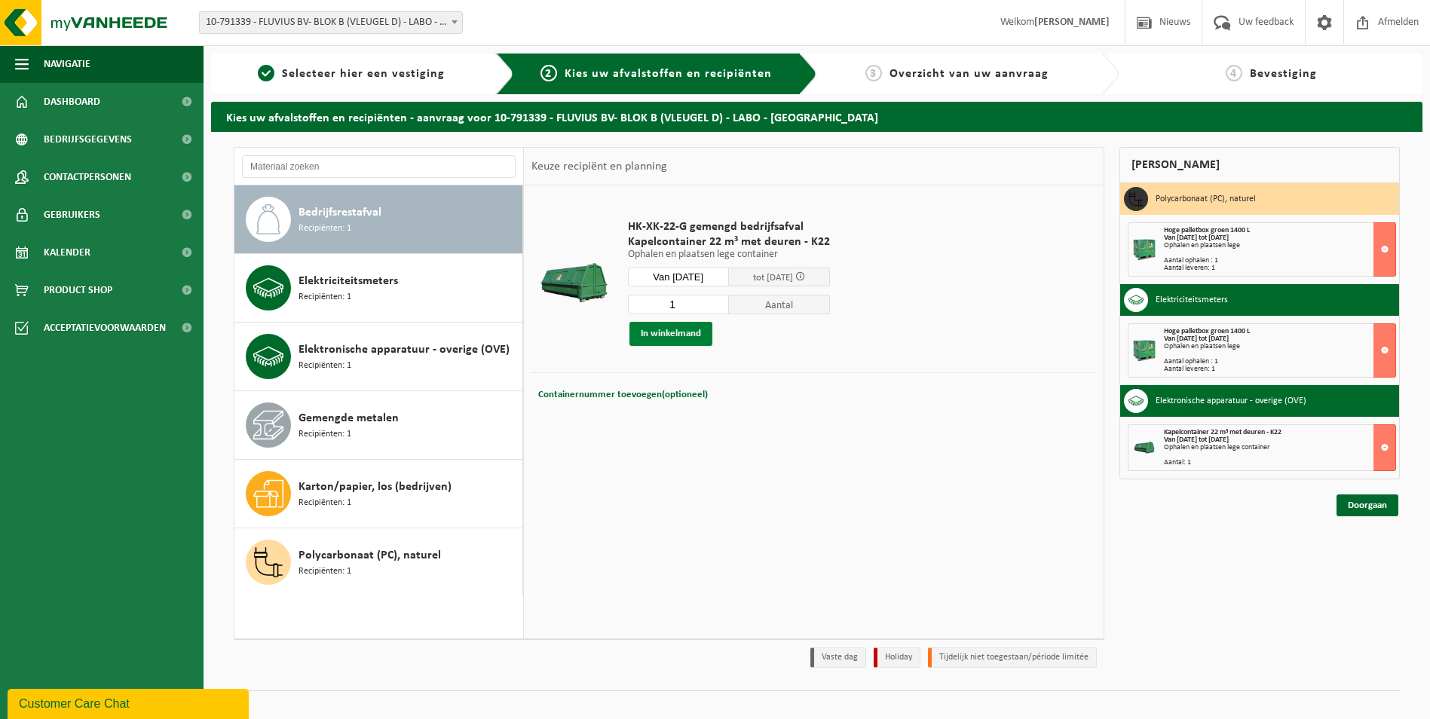
click at [687, 327] on button "In winkelmand" at bounding box center [671, 334] width 83 height 24
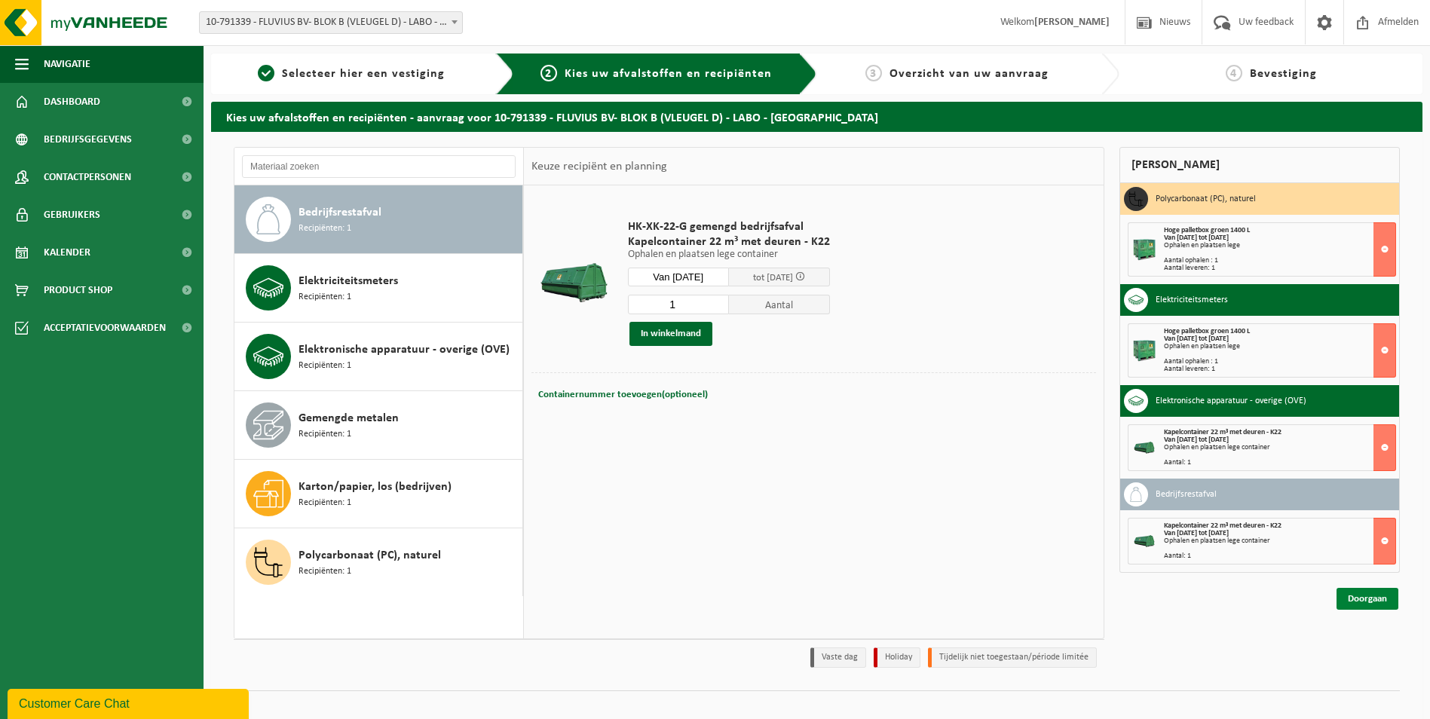
click at [1361, 597] on link "Doorgaan" at bounding box center [1368, 599] width 62 height 22
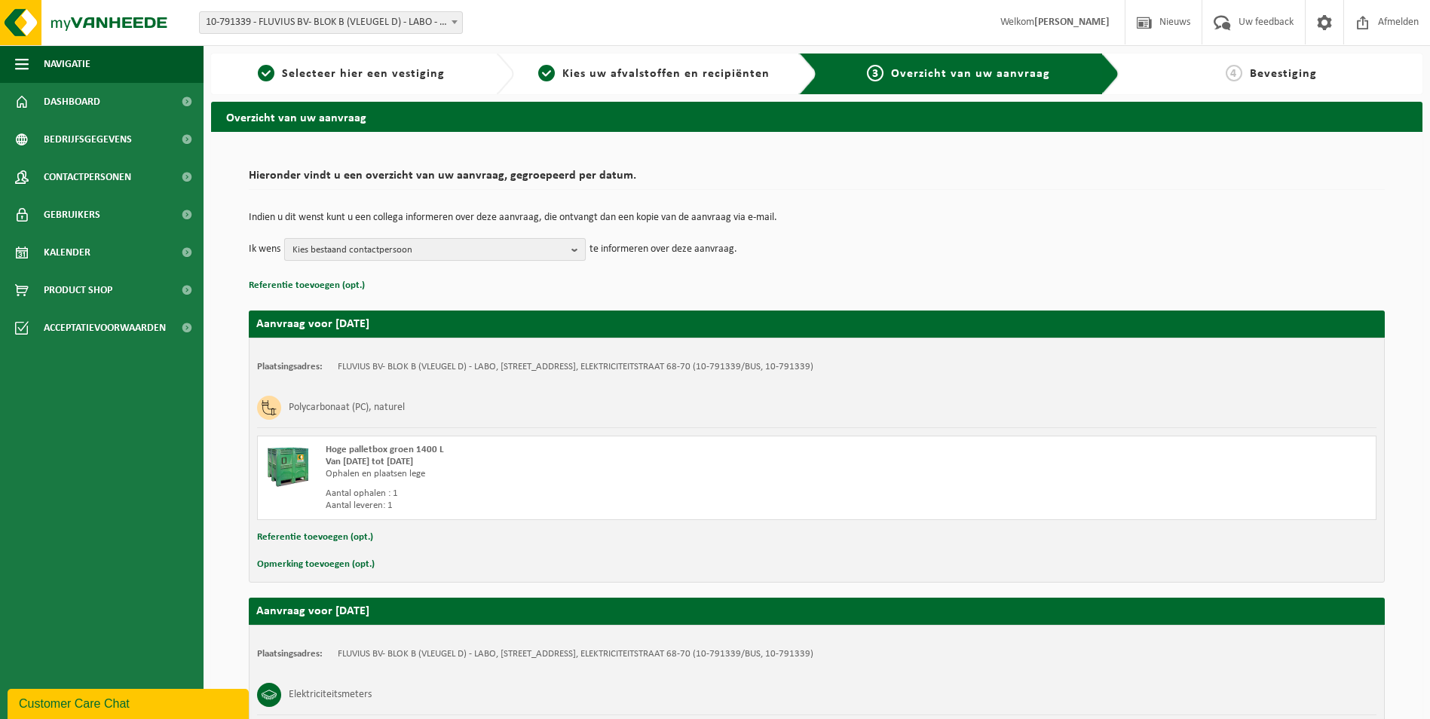
click at [578, 247] on b "button" at bounding box center [579, 249] width 14 height 21
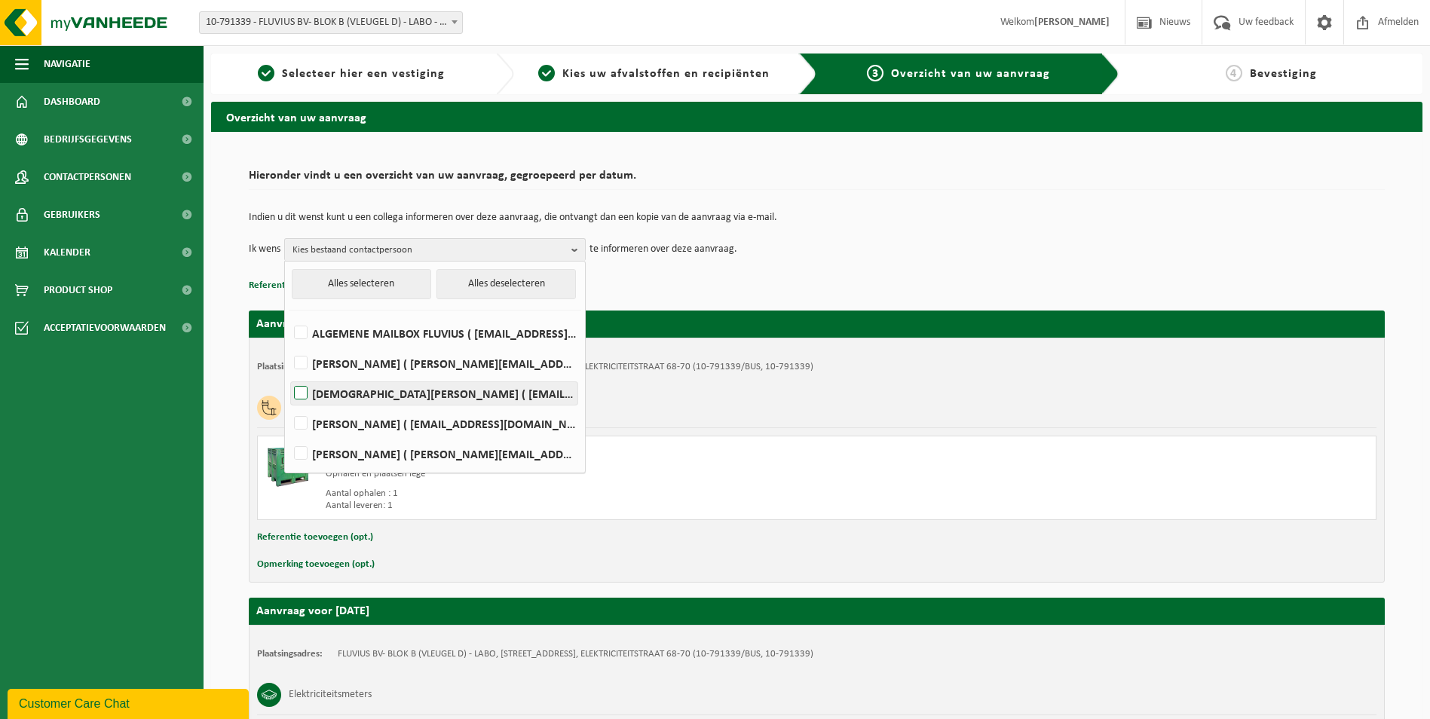
click at [305, 391] on label "CHRISTIAN VAN LOOY ( christian.vanlooy@fluvius.be )" at bounding box center [434, 393] width 287 height 23
click at [289, 375] on input "CHRISTIAN VAN LOOY ( christian.vanlooy@fluvius.be )" at bounding box center [288, 374] width 1 height 1
checkbox input "true"
click at [298, 331] on label "ALGEMENE MAILBOX FLUVIUS ( fluvius-logistiek-afvalbeheer@fluvius.be )" at bounding box center [434, 333] width 287 height 23
click at [289, 314] on input "ALGEMENE MAILBOX FLUVIUS ( fluvius-logistiek-afvalbeheer@fluvius.be )" at bounding box center [288, 314] width 1 height 1
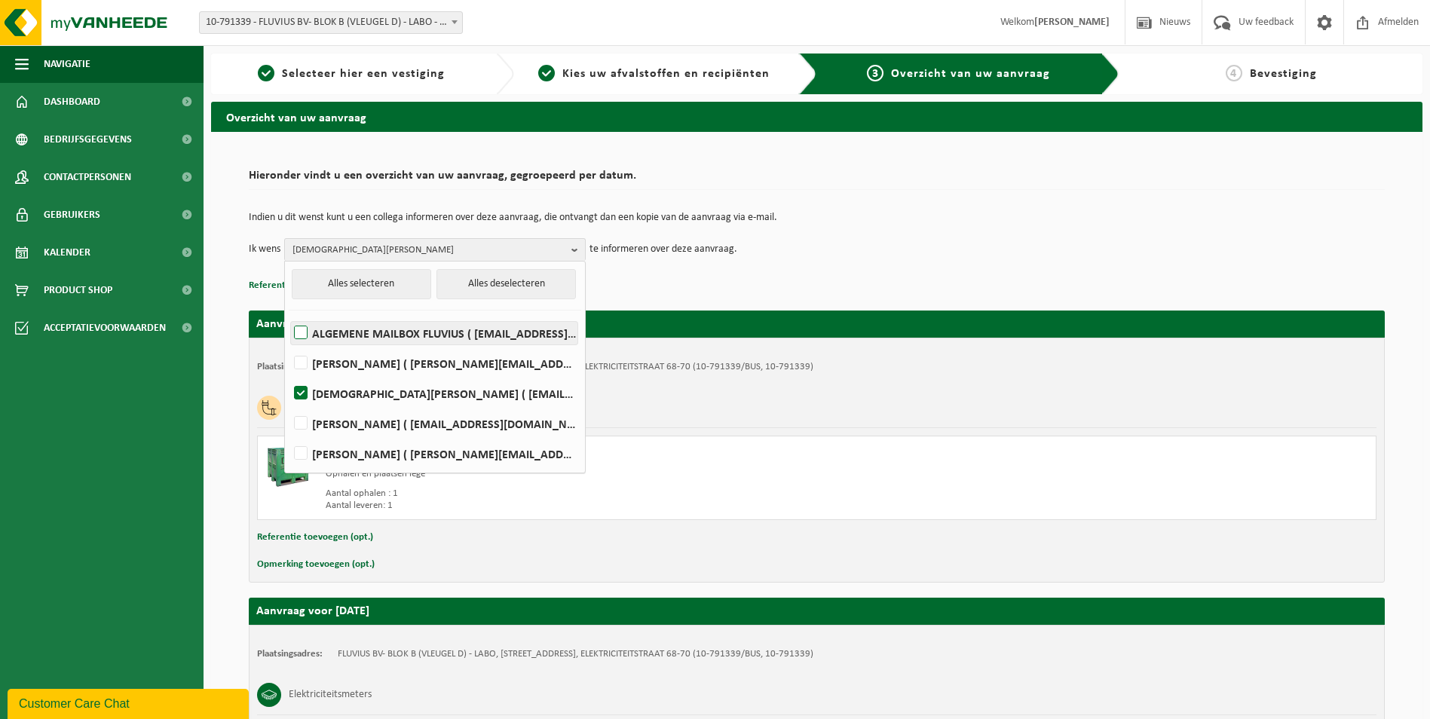
checkbox input "true"
click at [302, 417] on label "KELLY VANHECKE ( fluvius-logistiek-afvalbeheer@fluvius.be )" at bounding box center [434, 423] width 287 height 23
click at [289, 405] on input "KELLY VANHECKE ( fluvius-logistiek-afvalbeheer@fluvius.be )" at bounding box center [288, 404] width 1 height 1
checkbox input "true"
click at [299, 454] on label "Pieter Vermeersch ( pieter.vermeersch@fluvius.be )" at bounding box center [434, 454] width 287 height 23
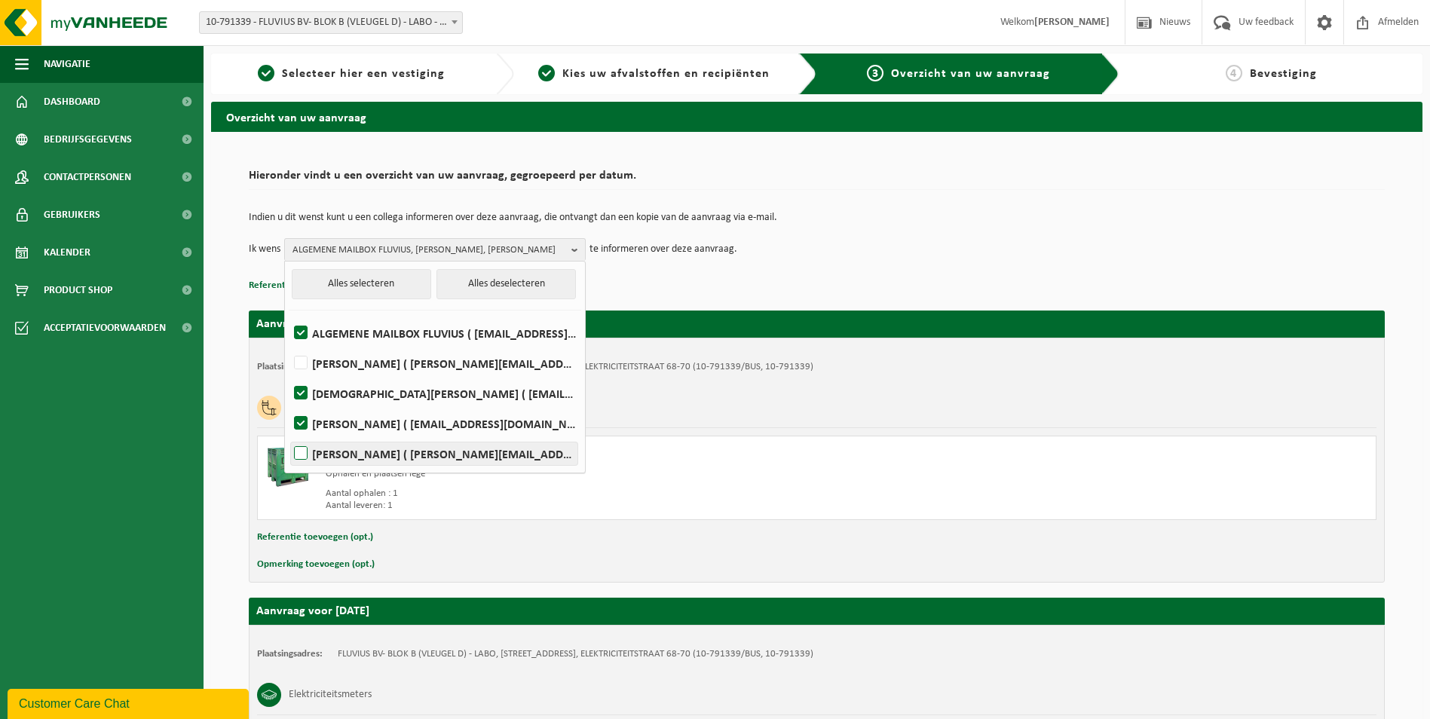
click at [289, 435] on input "Pieter Vermeersch ( pieter.vermeersch@fluvius.be )" at bounding box center [288, 434] width 1 height 1
checkbox input "true"
click at [452, 22] on b at bounding box center [455, 22] width 6 height 4
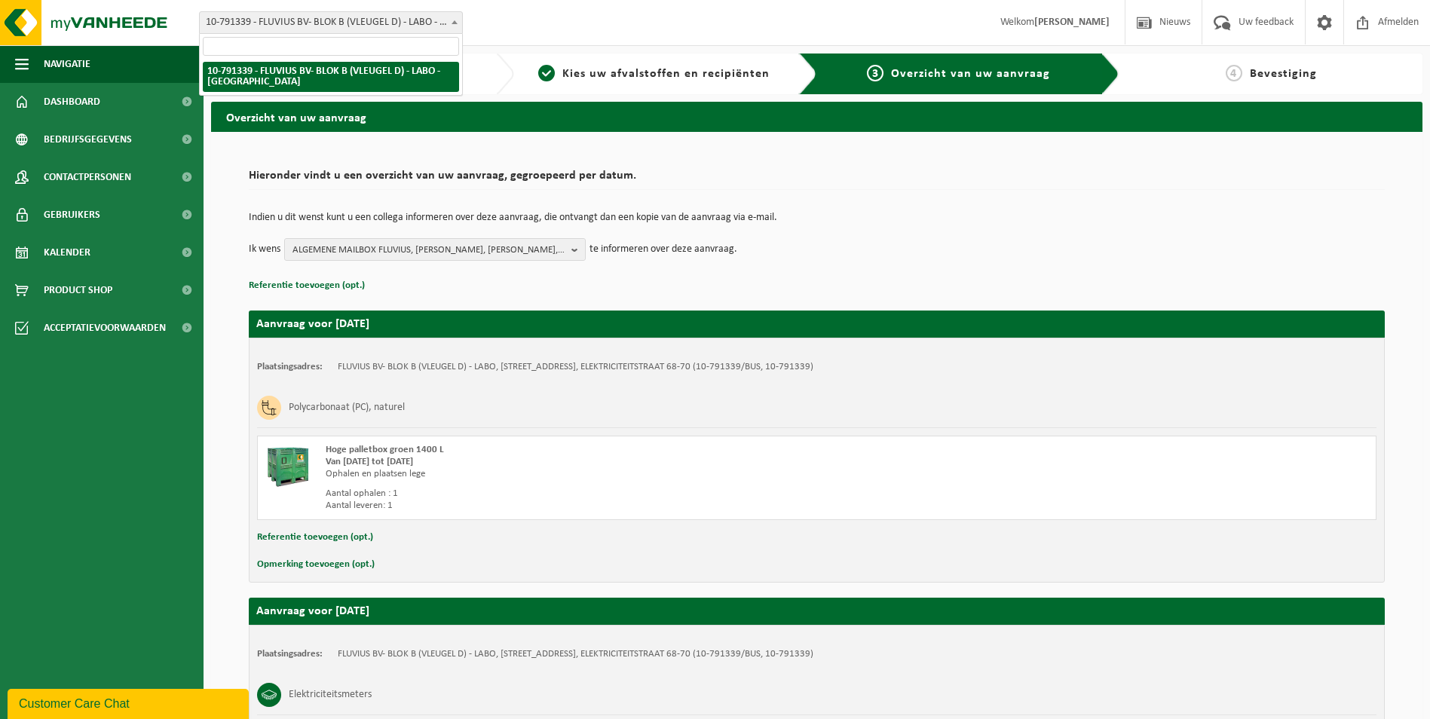
click at [454, 20] on b at bounding box center [455, 22] width 6 height 4
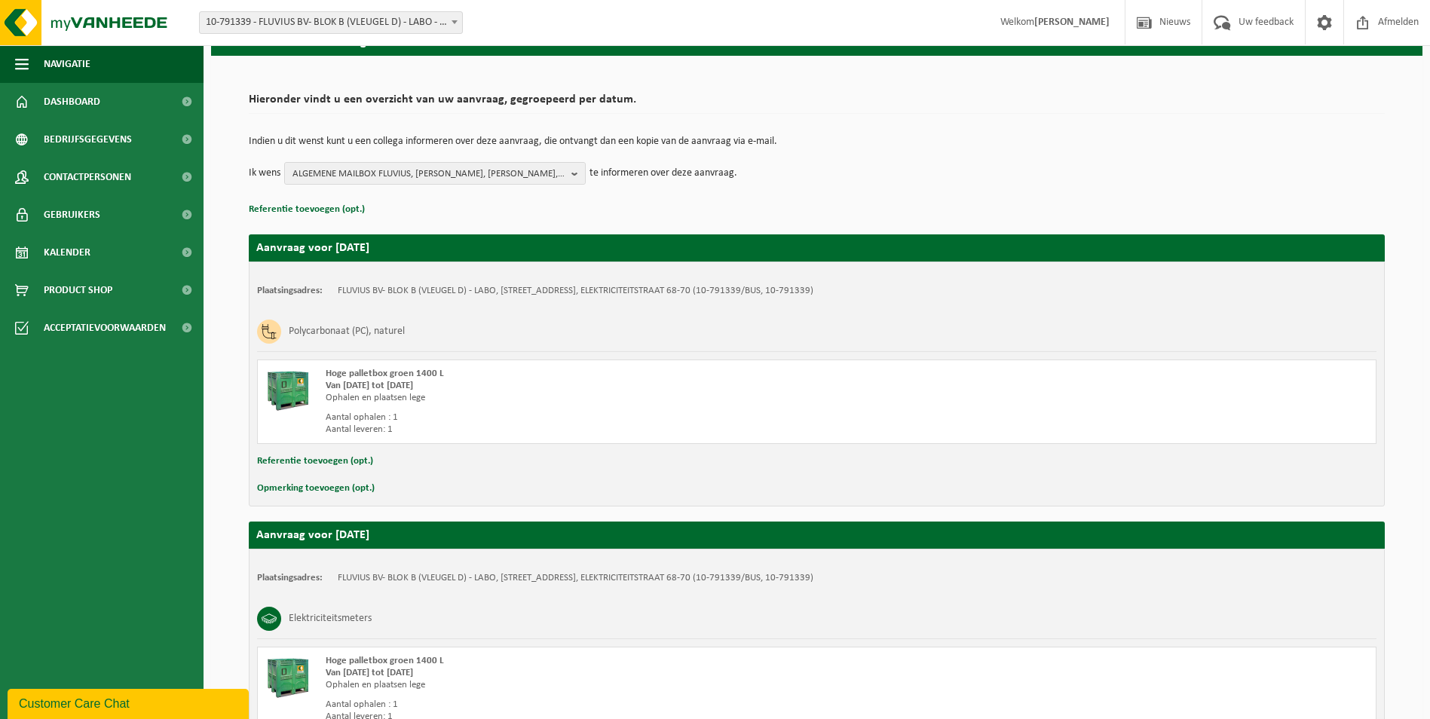
scroll to position [75, 0]
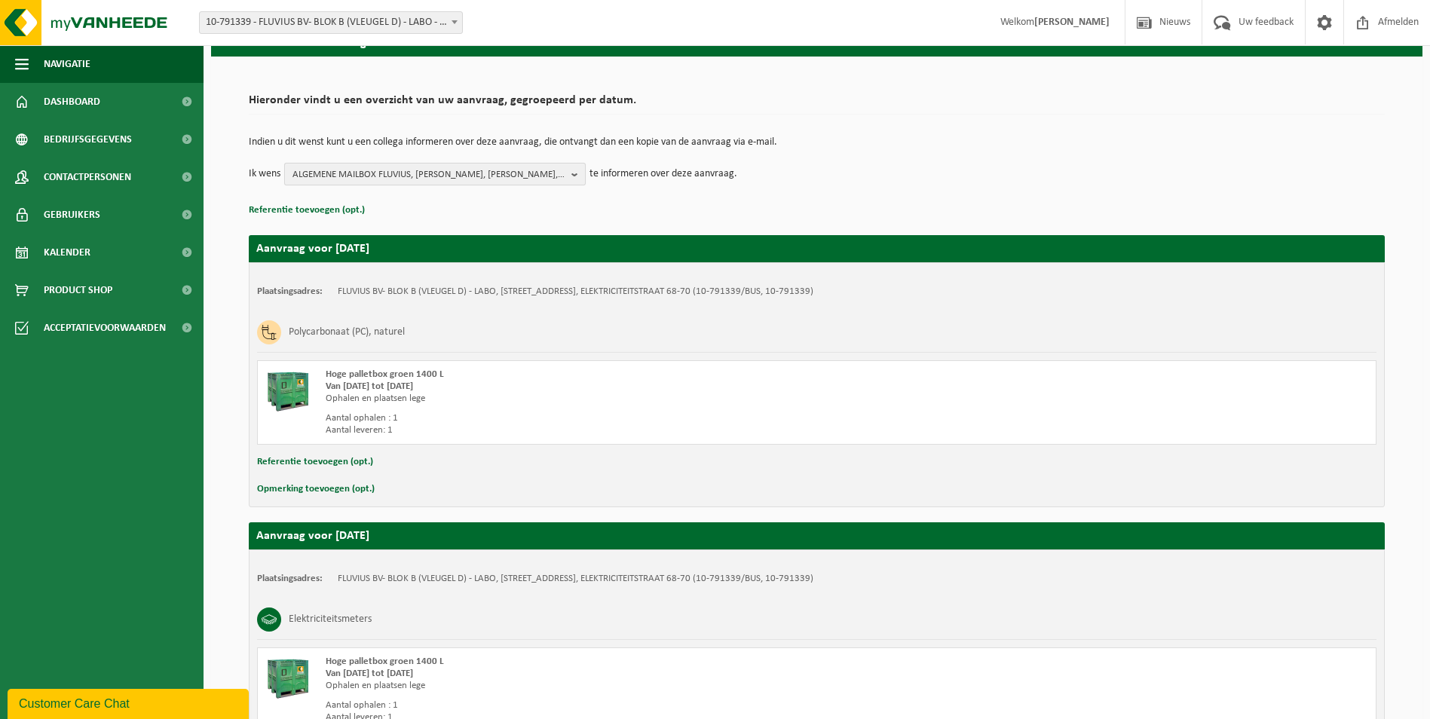
click at [573, 177] on b "button" at bounding box center [579, 174] width 14 height 21
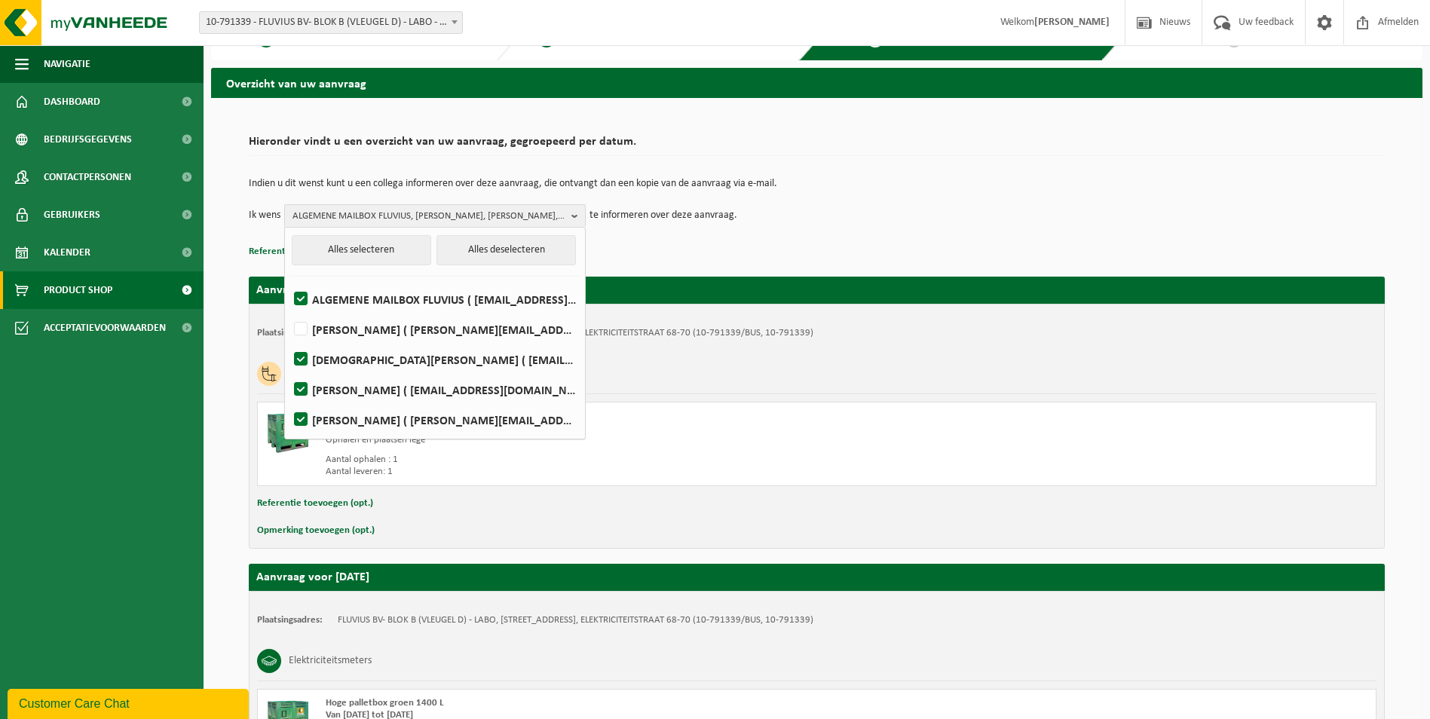
scroll to position [23, 0]
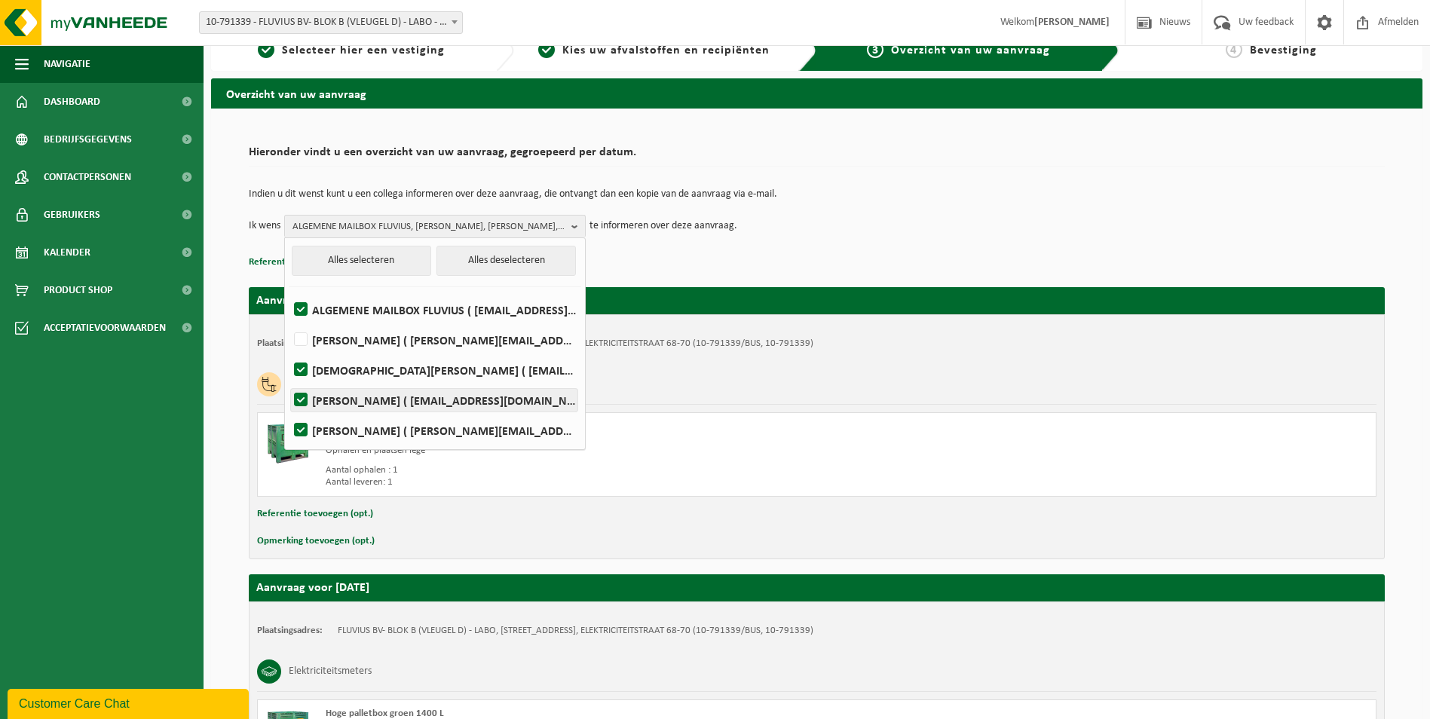
click at [302, 394] on label "KELLY VANHECKE ( fluvius-logistiek-afvalbeheer@fluvius.be )" at bounding box center [434, 400] width 287 height 23
click at [289, 382] on input "KELLY VANHECKE ( fluvius-logistiek-afvalbeheer@fluvius.be )" at bounding box center [288, 381] width 1 height 1
checkbox input "false"
click at [303, 423] on label "Pieter Vermeersch ( pieter.vermeersch@fluvius.be )" at bounding box center [434, 430] width 287 height 23
click at [289, 412] on input "Pieter Vermeersch ( pieter.vermeersch@fluvius.be )" at bounding box center [288, 411] width 1 height 1
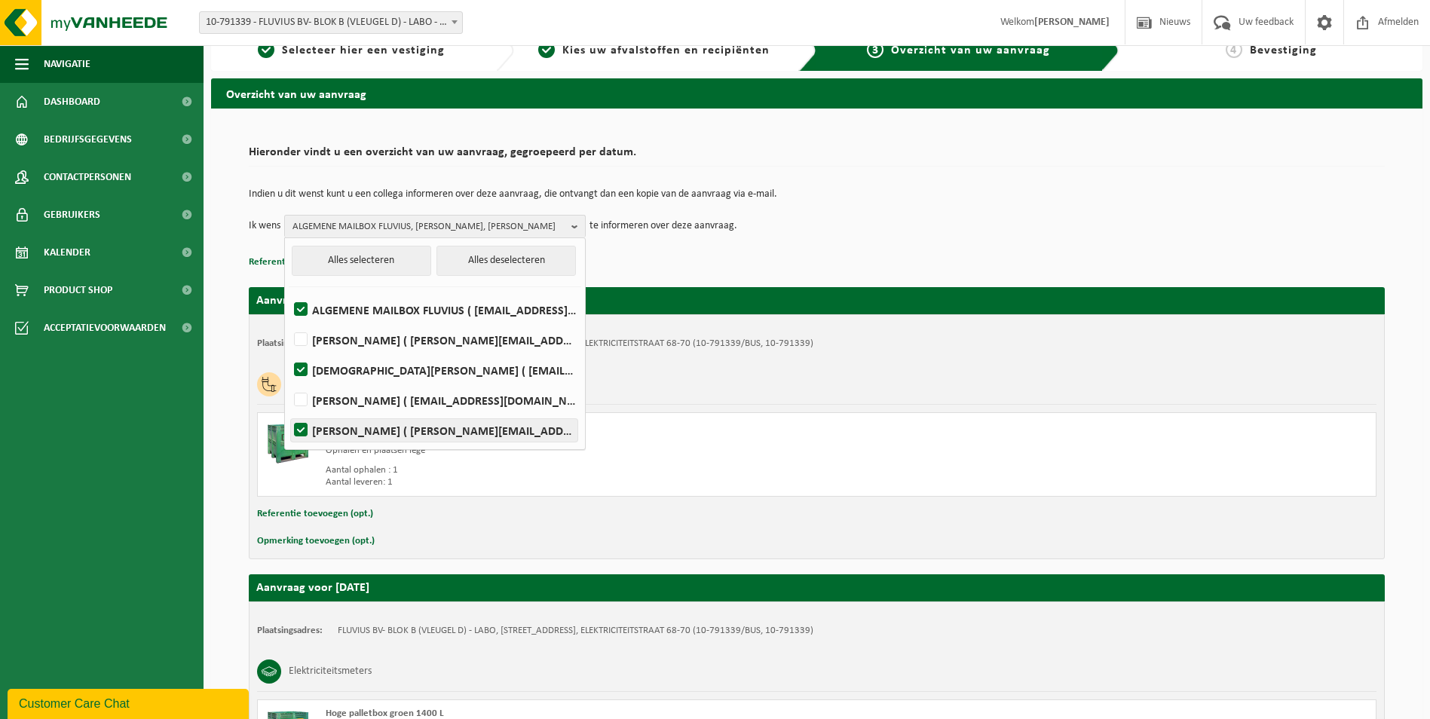
checkbox input "false"
click at [299, 305] on label "ALGEMENE MAILBOX FLUVIUS ( fluvius-logistiek-afvalbeheer@fluvius.be )" at bounding box center [434, 310] width 287 height 23
click at [289, 291] on input "ALGEMENE MAILBOX FLUVIUS ( fluvius-logistiek-afvalbeheer@fluvius.be )" at bounding box center [288, 290] width 1 height 1
checkbox input "false"
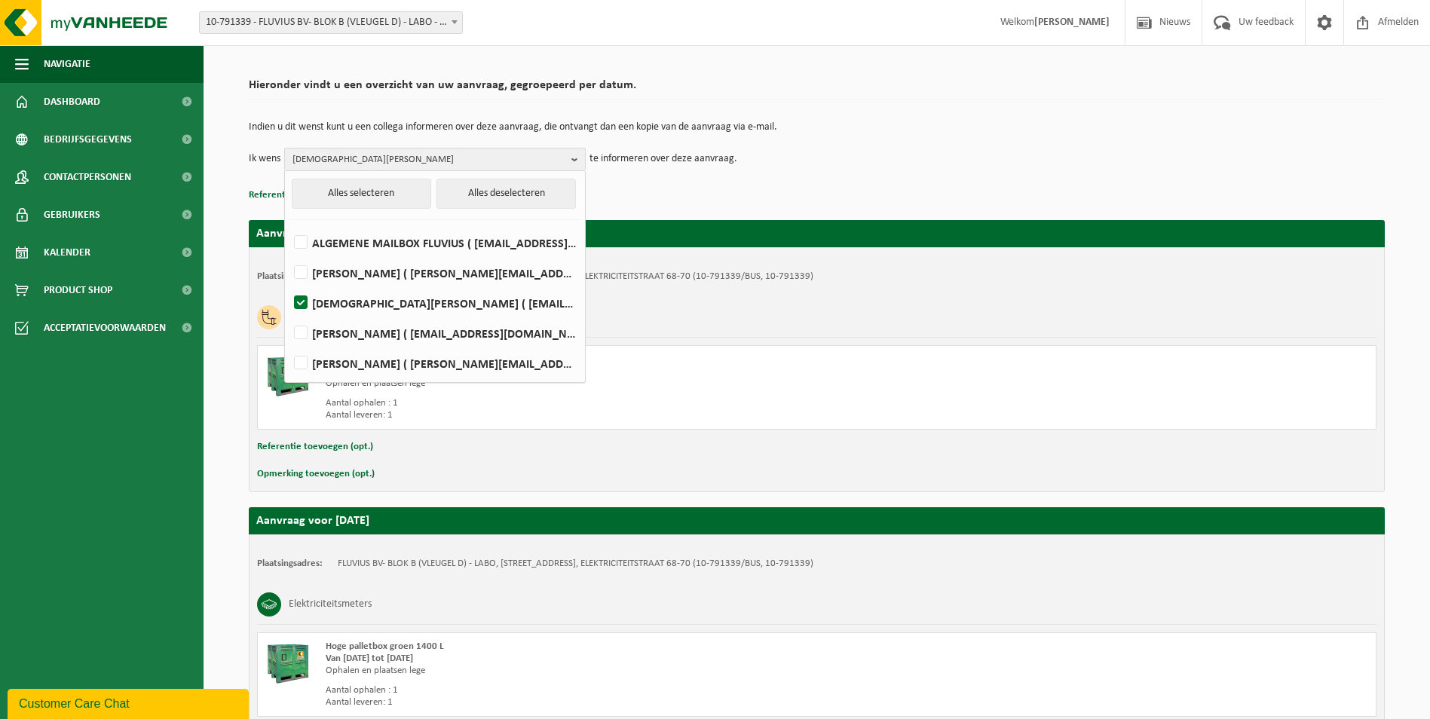
scroll to position [0, 0]
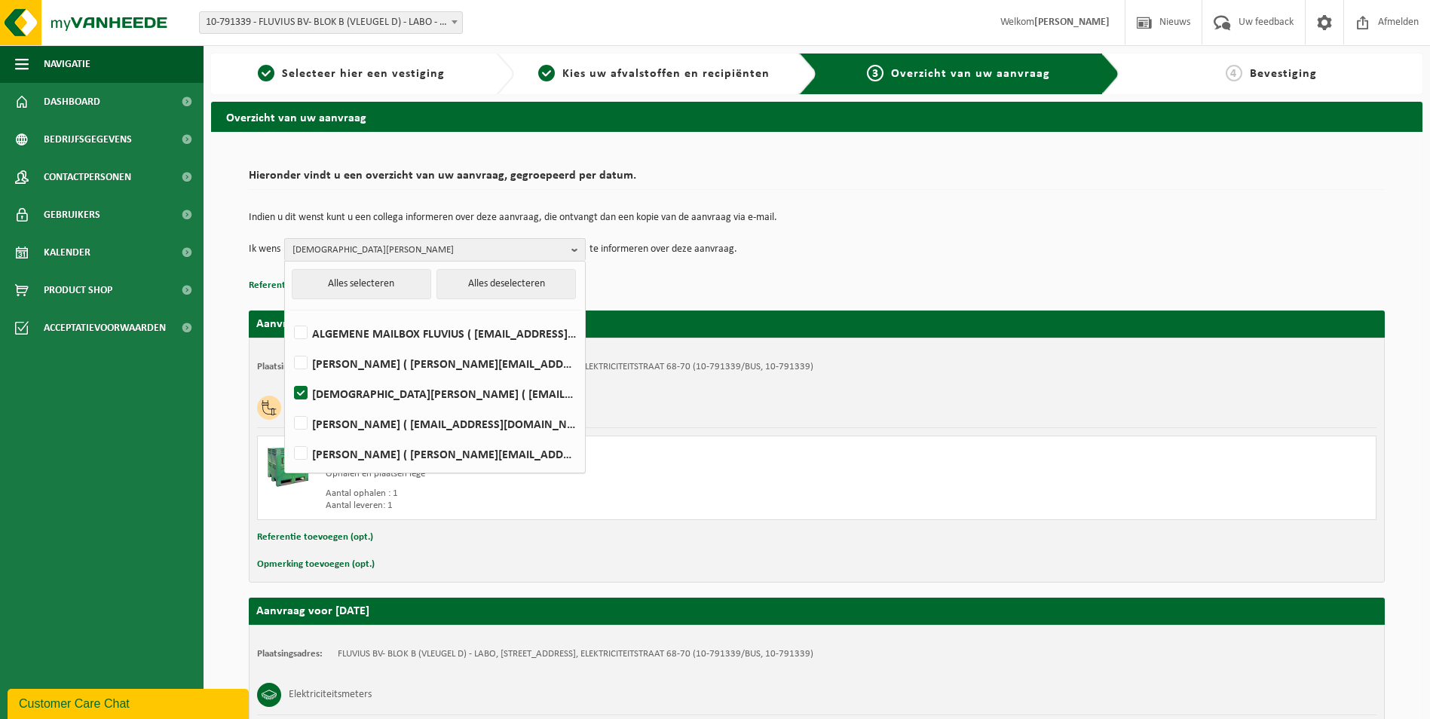
click at [850, 225] on td "Indien u dit wenst kunt u een collega informeren over deze aanvraag, die ontvan…" at bounding box center [817, 226] width 1136 height 26
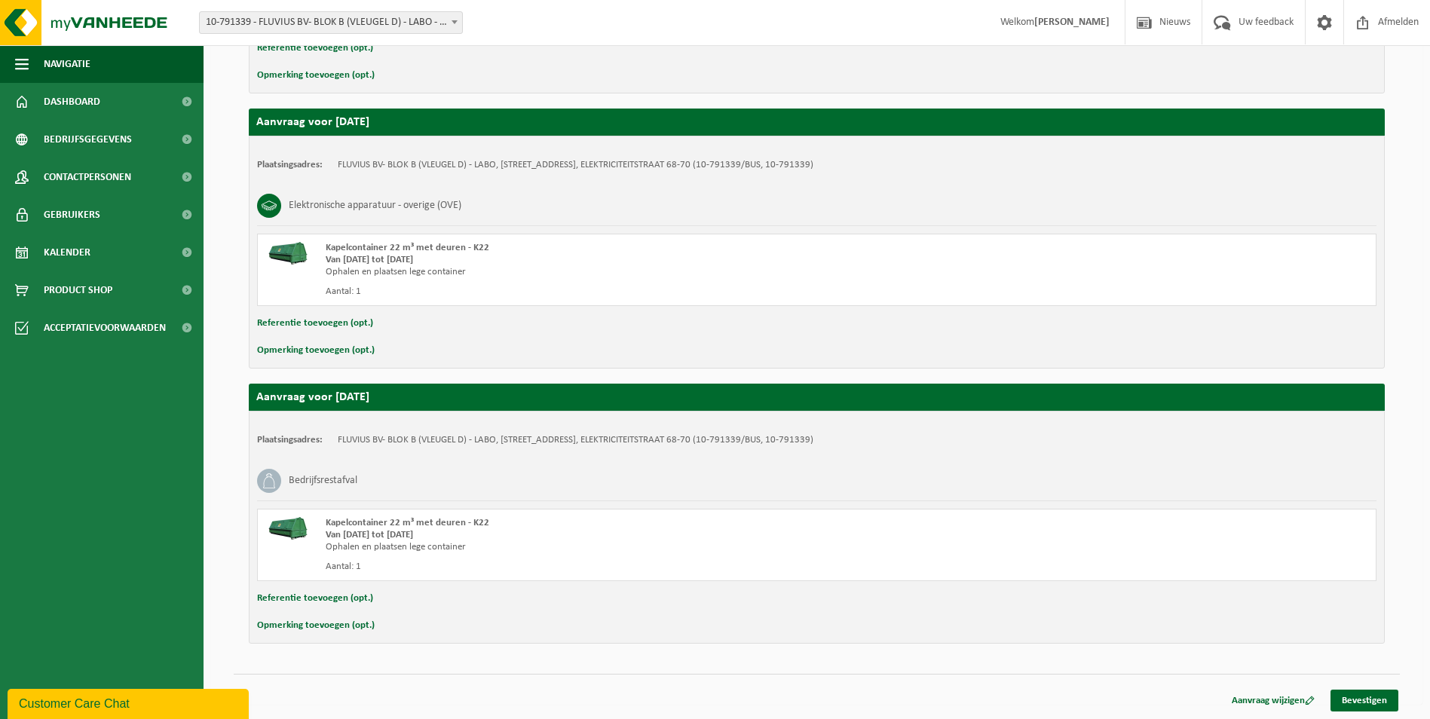
scroll to position [777, 0]
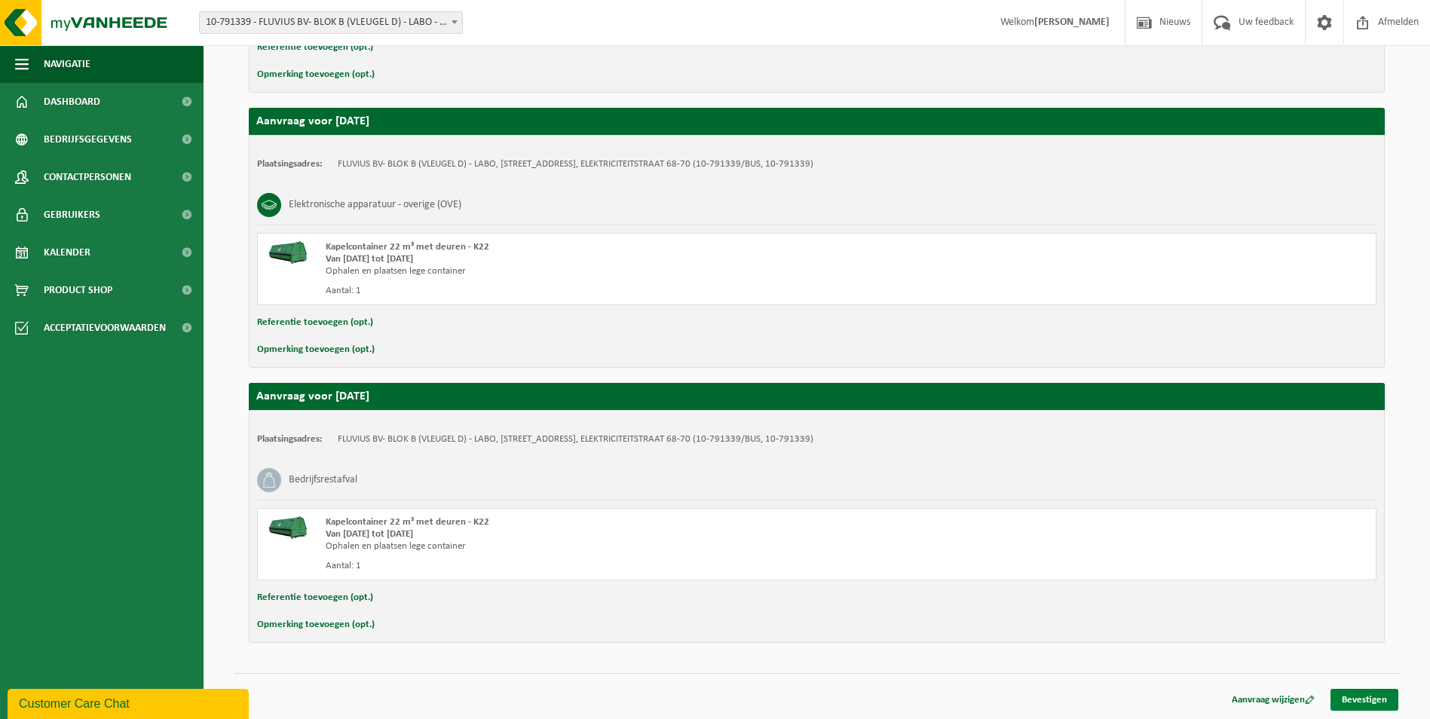
click at [1381, 700] on link "Bevestigen" at bounding box center [1365, 700] width 68 height 22
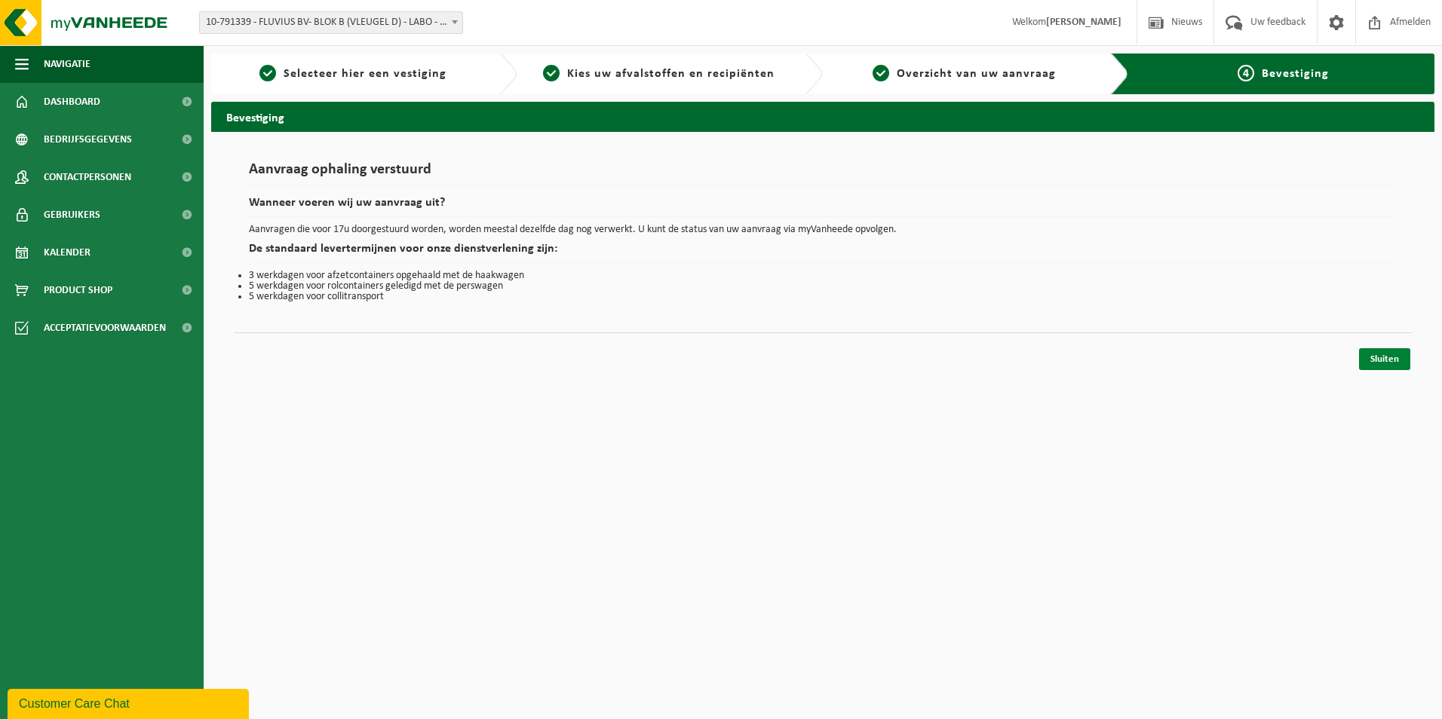
click at [1384, 365] on link "Sluiten" at bounding box center [1384, 359] width 51 height 22
